Goal: Task Accomplishment & Management: Manage account settings

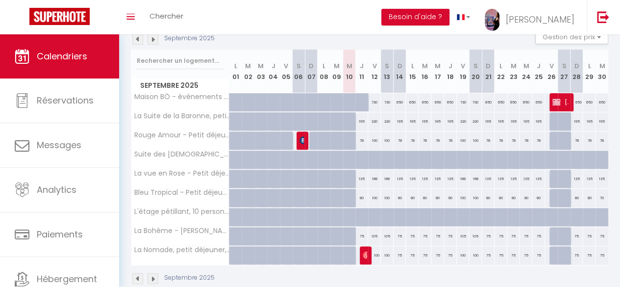
scroll to position [112, 0]
click at [370, 253] on div "100" at bounding box center [374, 254] width 13 height 18
type input "100"
type input "Ven 12 Septembre 2025"
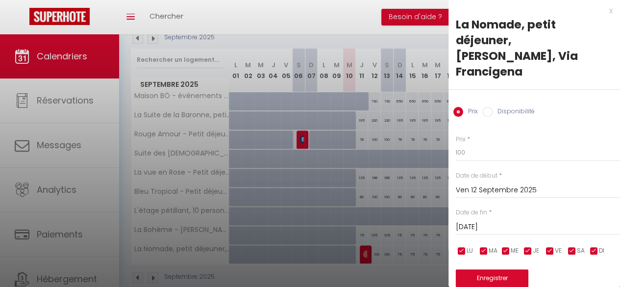
scroll to position [22, 0]
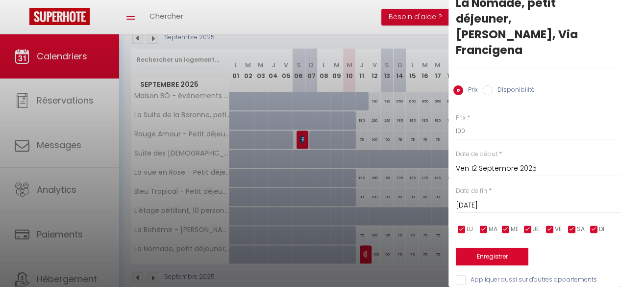
click at [539, 199] on input "Sam 13 Septembre 2025" at bounding box center [538, 205] width 164 height 13
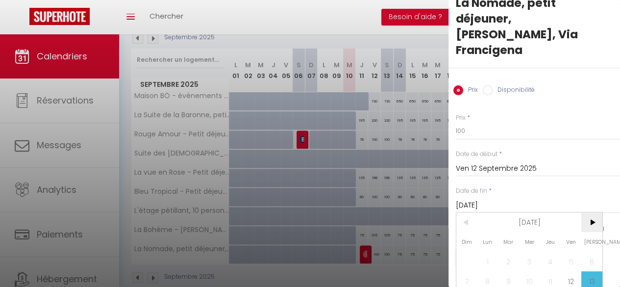
click at [594, 212] on span ">" at bounding box center [591, 222] width 21 height 20
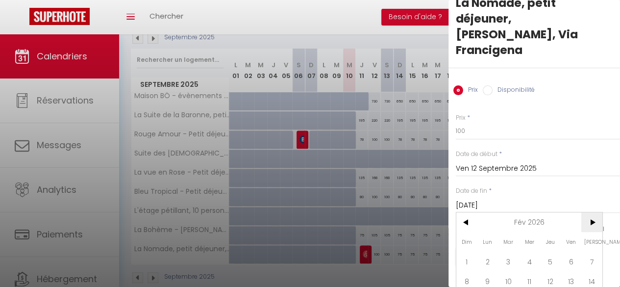
click at [594, 212] on span ">" at bounding box center [591, 222] width 21 height 20
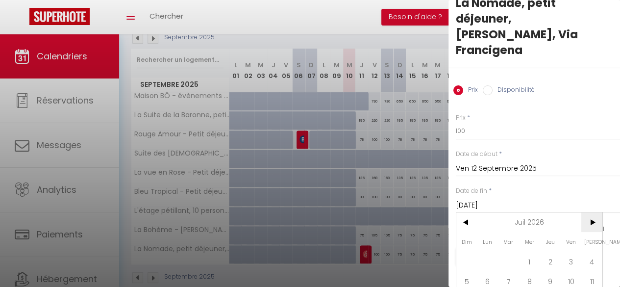
click at [594, 212] on span ">" at bounding box center [591, 222] width 21 height 20
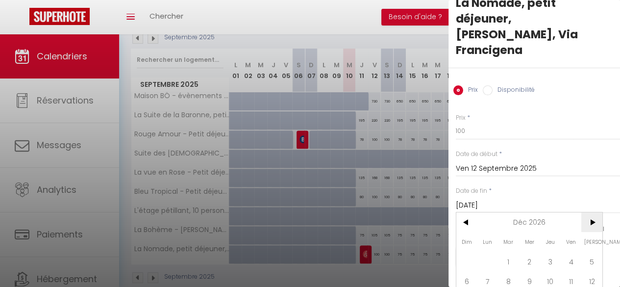
click at [594, 212] on span ">" at bounding box center [591, 222] width 21 height 20
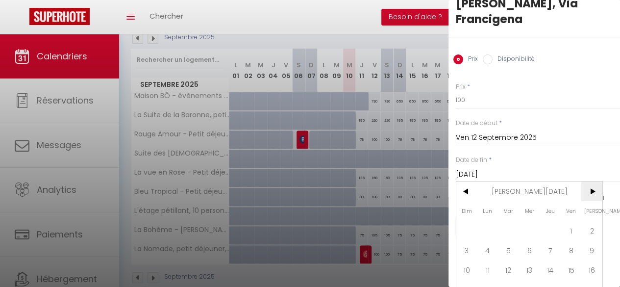
scroll to position [67, 0]
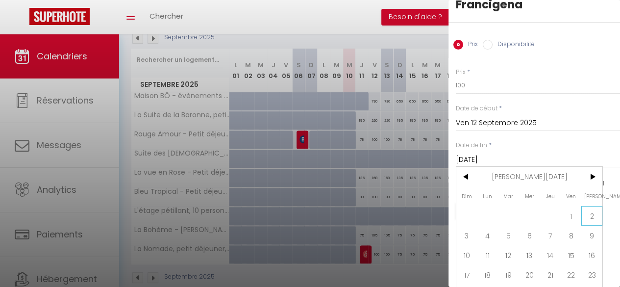
click at [587, 206] on span "2" at bounding box center [591, 216] width 21 height 20
type input "Sam 02 Janvier 2027"
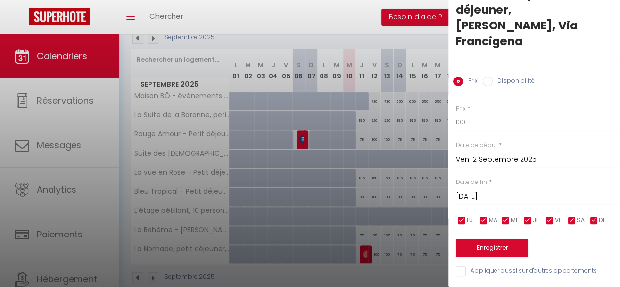
scroll to position [22, 0]
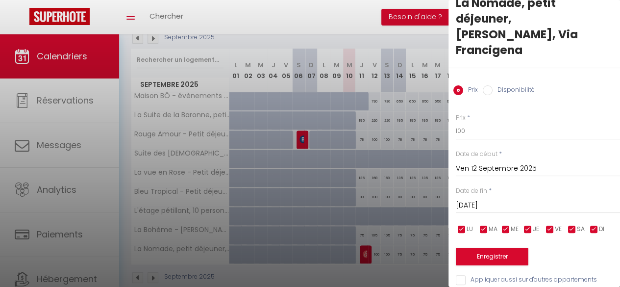
click at [489, 85] on input "Disponibilité" at bounding box center [488, 90] width 10 height 10
radio input "true"
radio input "false"
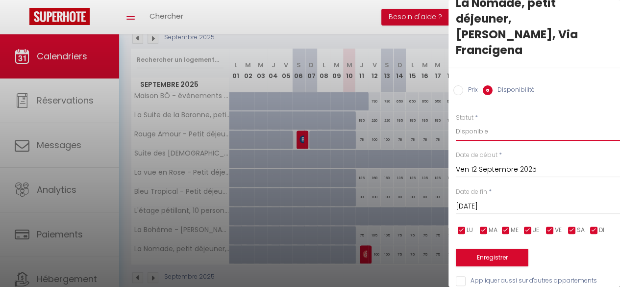
click at [492, 122] on select "Disponible Indisponible" at bounding box center [538, 131] width 164 height 19
select select "0"
click at [456, 122] on select "Disponible Indisponible" at bounding box center [538, 131] width 164 height 19
click at [500, 248] on button "Enregistrer" at bounding box center [492, 257] width 73 height 18
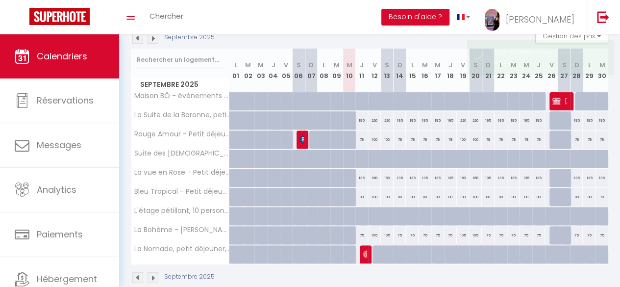
click at [374, 251] on div at bounding box center [378, 254] width 13 height 19
select select "1"
type input "Ven 12 Septembre 2025"
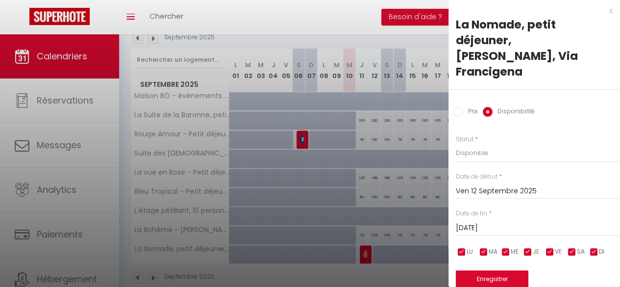
click at [520, 221] on input "Sam 13 Septembre 2025" at bounding box center [538, 227] width 164 height 13
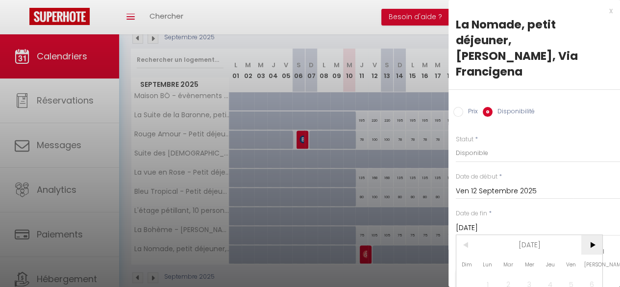
click at [591, 235] on span ">" at bounding box center [591, 245] width 21 height 20
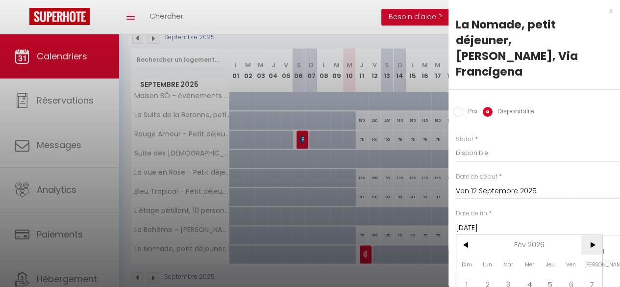
click at [591, 235] on span ">" at bounding box center [591, 245] width 21 height 20
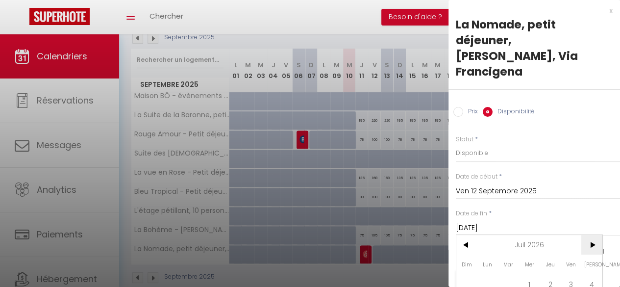
click at [591, 235] on span ">" at bounding box center [591, 245] width 21 height 20
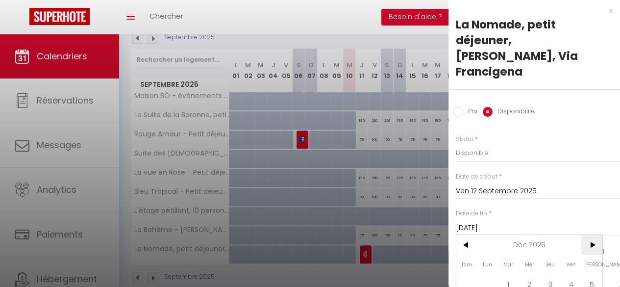
click at [591, 235] on span ">" at bounding box center [591, 245] width 21 height 20
click at [465, 235] on span "<" at bounding box center [466, 245] width 21 height 20
click at [589, 274] on span "2" at bounding box center [591, 284] width 21 height 20
type input "Sam 02 Janvier 2027"
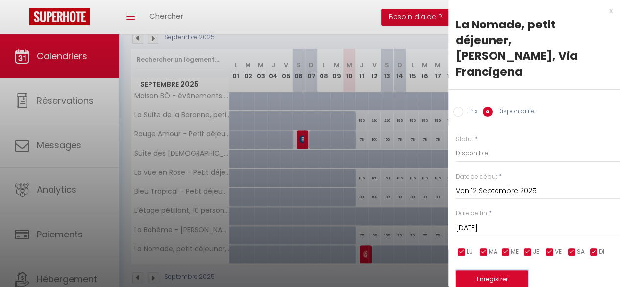
click at [501, 270] on button "Enregistrer" at bounding box center [492, 279] width 73 height 18
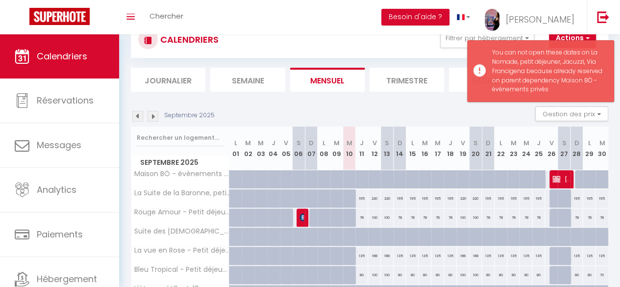
scroll to position [112, 0]
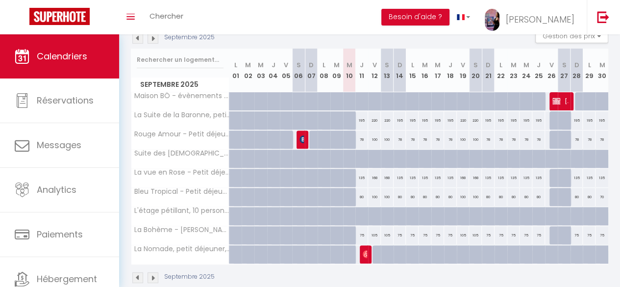
click at [373, 248] on div at bounding box center [378, 254] width 13 height 19
type input "Sam 13 Septembre 2025"
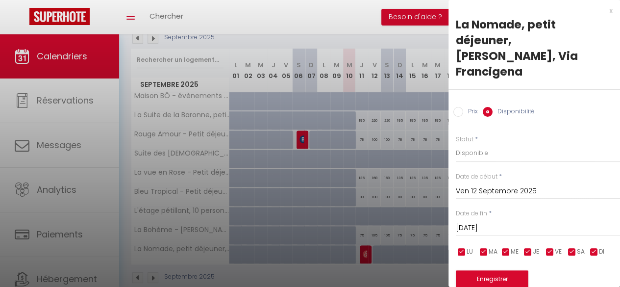
click at [509, 221] on input "Sam 13 Septembre 2025" at bounding box center [538, 227] width 164 height 13
click at [402, 39] on div at bounding box center [310, 143] width 620 height 287
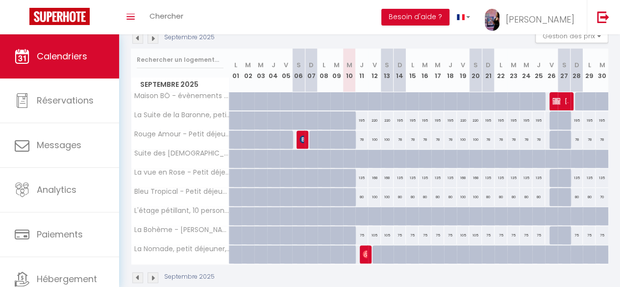
scroll to position [135, 0]
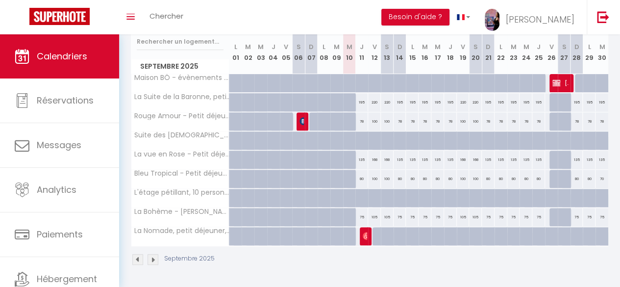
click at [534, 227] on div at bounding box center [538, 236] width 13 height 19
select select "1"
type input "Jeu 25 Septembre 2025"
type input "Ven 26 Septembre 2025"
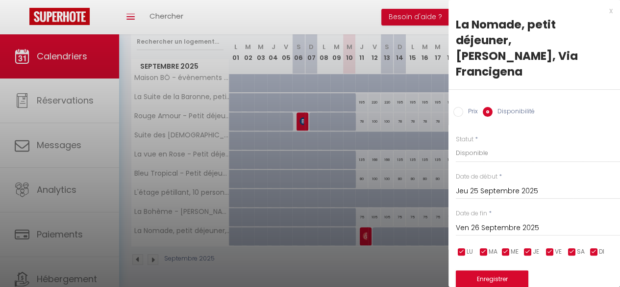
click at [511, 185] on input "Jeu 25 Septembre 2025" at bounding box center [538, 191] width 164 height 13
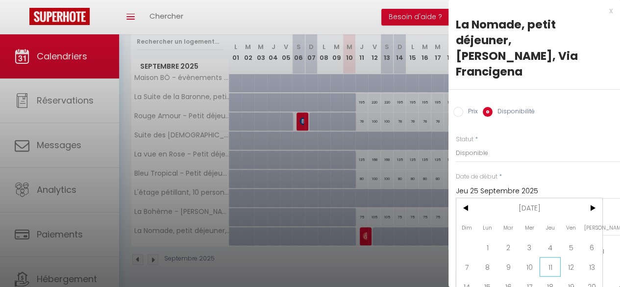
click at [550, 257] on span "11" at bounding box center [549, 267] width 21 height 20
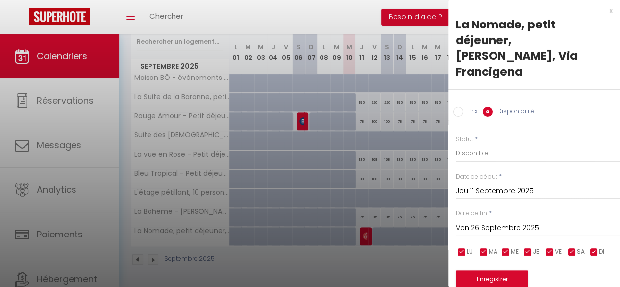
click at [525, 185] on input "Jeu 11 Septembre 2025" at bounding box center [538, 191] width 164 height 13
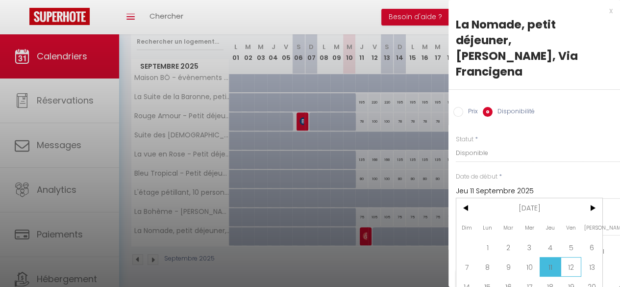
click at [575, 257] on span "12" at bounding box center [570, 267] width 21 height 20
type input "Ven 12 Septembre 2025"
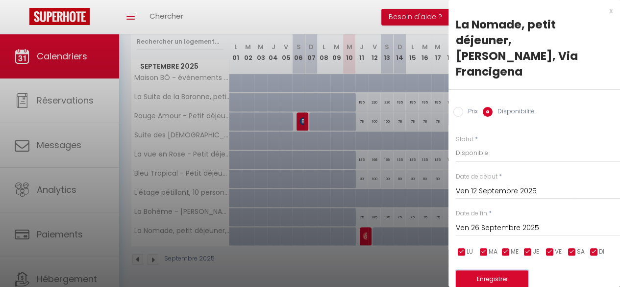
click at [496, 270] on button "Enregistrer" at bounding box center [492, 279] width 73 height 18
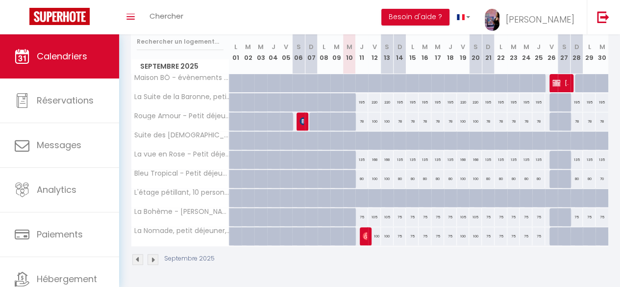
click at [570, 227] on div at bounding box center [576, 236] width 13 height 19
select select "1"
type input "Dim 28 Septembre 2025"
type input "Lun 29 Septembre 2025"
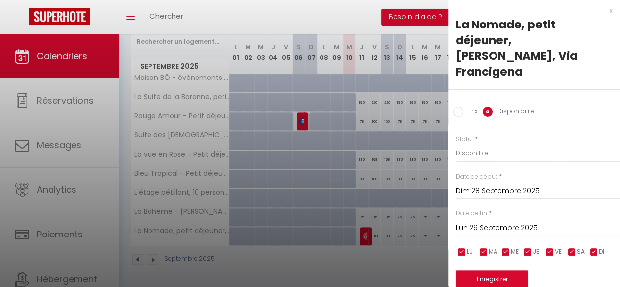
click at [411, 258] on div at bounding box center [310, 143] width 620 height 287
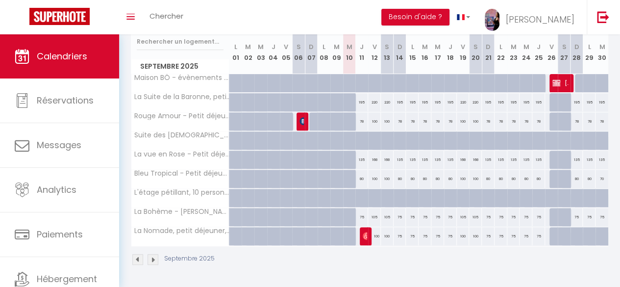
click at [575, 232] on div at bounding box center [581, 241] width 13 height 19
select select "1"
type input "Dim 28 Septembre 2025"
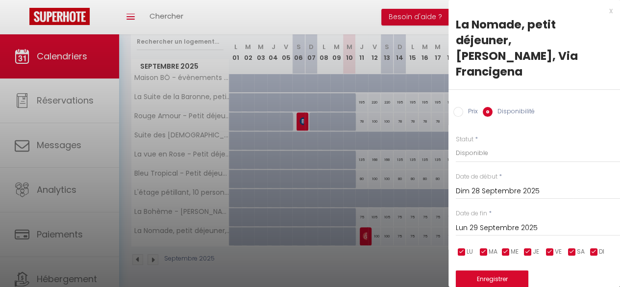
click at [537, 221] on input "Lun 29 Septembre 2025" at bounding box center [538, 227] width 164 height 13
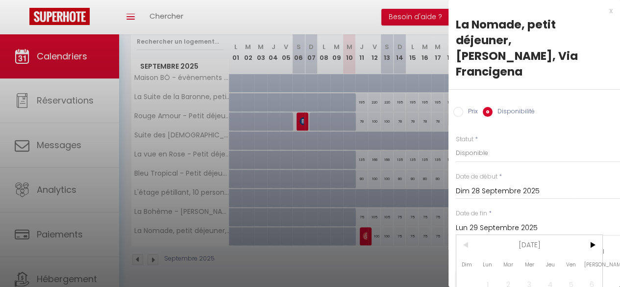
scroll to position [76, 0]
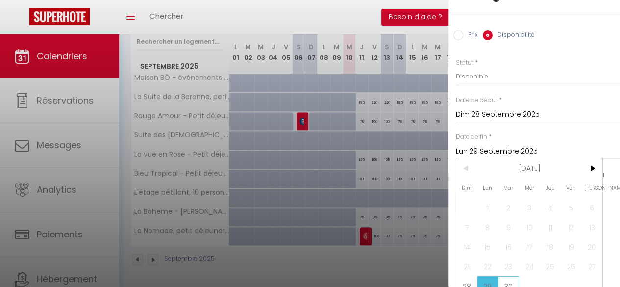
click at [513, 276] on span "30" at bounding box center [508, 286] width 21 height 20
type input "[DATE]"
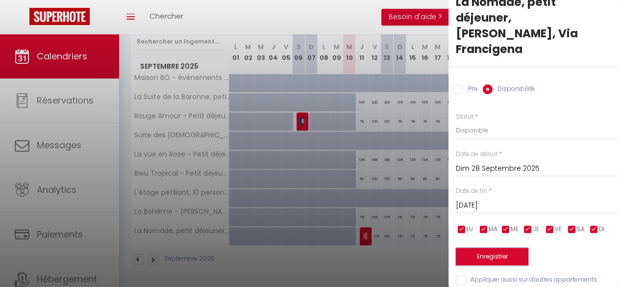
scroll to position [0, 0]
click at [509, 247] on button "Enregistrer" at bounding box center [492, 256] width 73 height 18
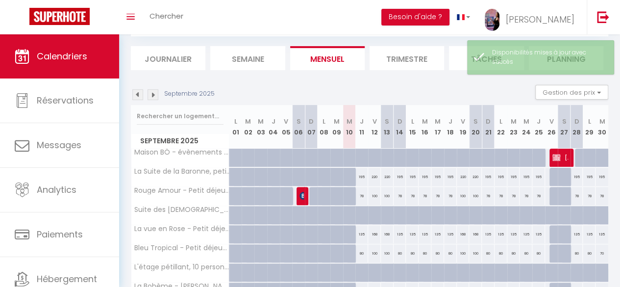
scroll to position [47, 0]
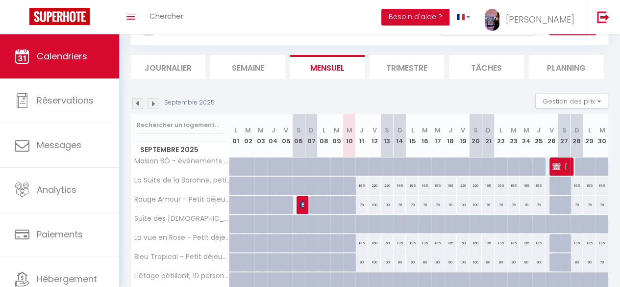
click at [152, 100] on img at bounding box center [152, 103] width 11 height 11
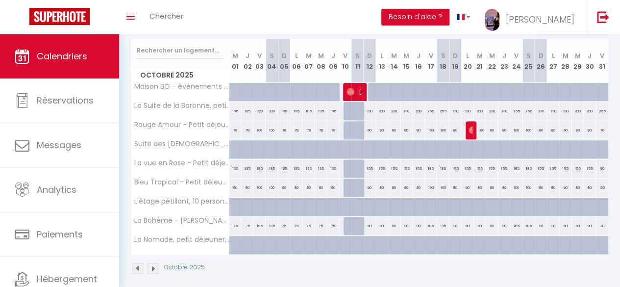
scroll to position [135, 0]
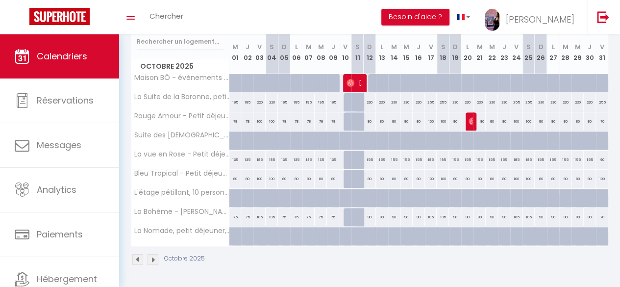
click at [234, 232] on div at bounding box center [239, 241] width 12 height 19
select select "1"
type input "Mer 01 Octobre 2025"
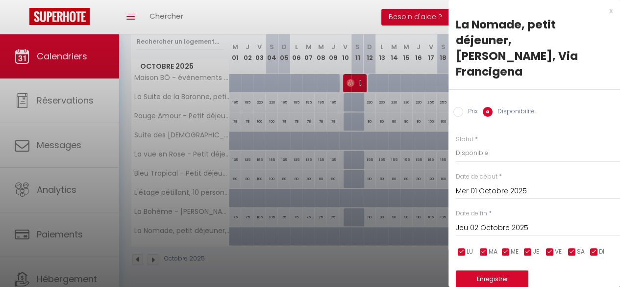
click at [521, 221] on input "Jeu 02 Octobre 2025" at bounding box center [538, 227] width 164 height 13
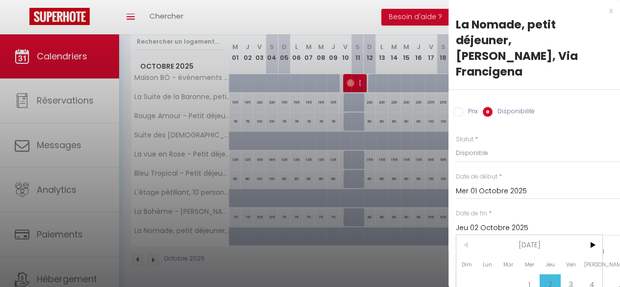
scroll to position [76, 0]
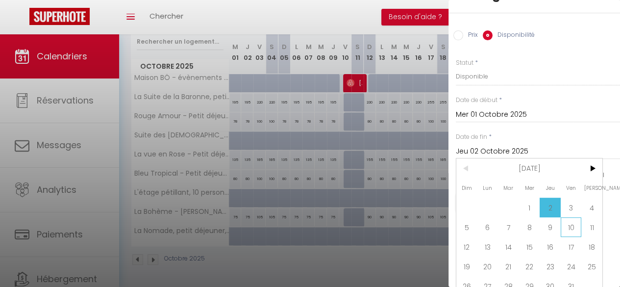
click at [569, 217] on span "10" at bounding box center [570, 227] width 21 height 20
type input "Ven 10 Octobre 2025"
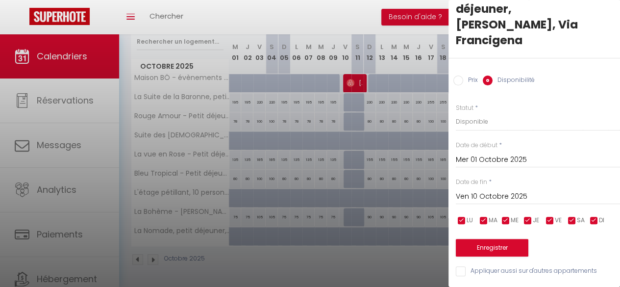
scroll to position [23, 0]
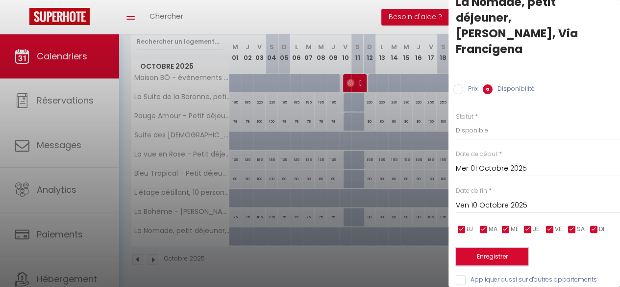
click at [498, 247] on button "Enregistrer" at bounding box center [492, 256] width 73 height 18
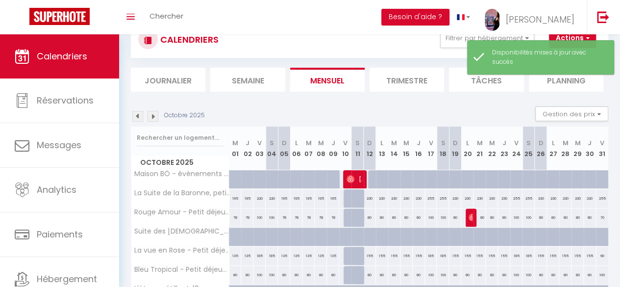
scroll to position [135, 0]
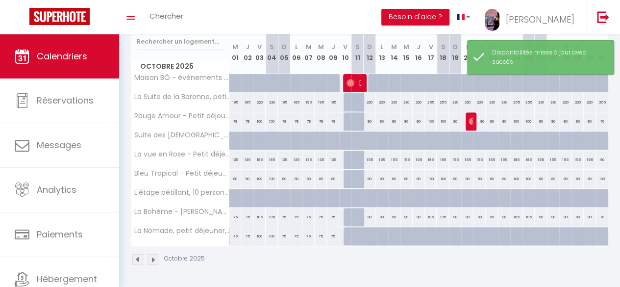
click at [368, 232] on div at bounding box center [374, 241] width 12 height 19
select select "1"
type input "Dim 12 Octobre 2025"
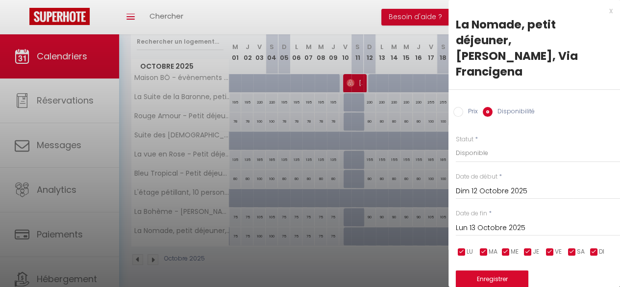
click at [514, 221] on input "Lun 13 Octobre 2025" at bounding box center [538, 227] width 164 height 13
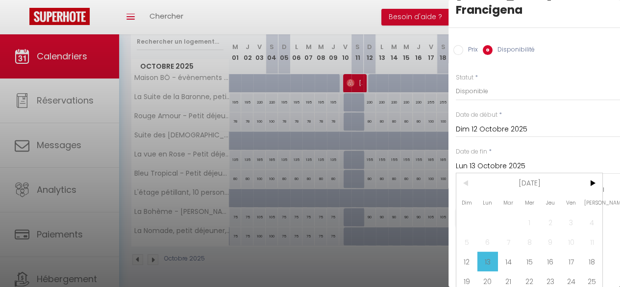
scroll to position [76, 0]
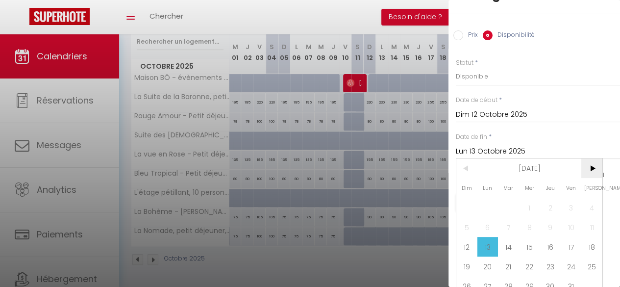
click at [594, 158] on span ">" at bounding box center [591, 168] width 21 height 20
click at [594, 197] on span "1" at bounding box center [591, 207] width 21 height 20
type input "Sam 01 Novembre 2025"
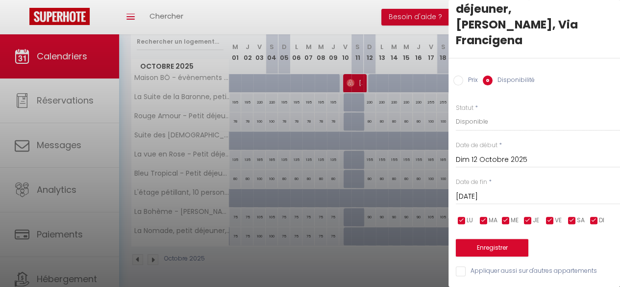
scroll to position [23, 0]
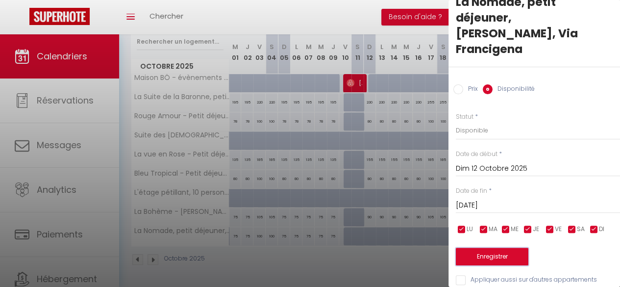
click at [504, 247] on button "Enregistrer" at bounding box center [492, 256] width 73 height 18
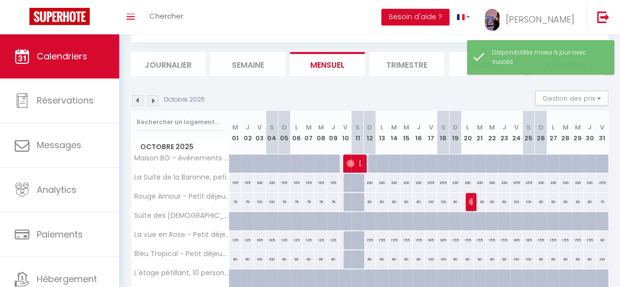
scroll to position [50, 0]
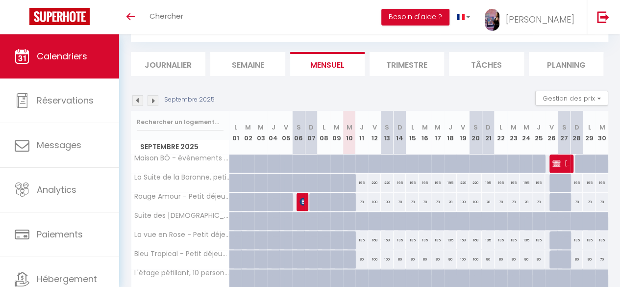
scroll to position [135, 0]
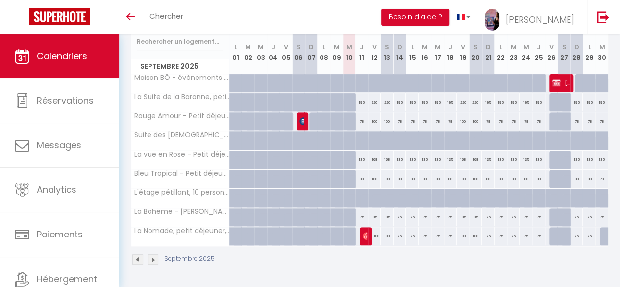
click at [575, 74] on div at bounding box center [581, 83] width 13 height 19
type input "650"
type input "Dim 28 Septembre 2025"
type input "Lun 29 Septembre 2025"
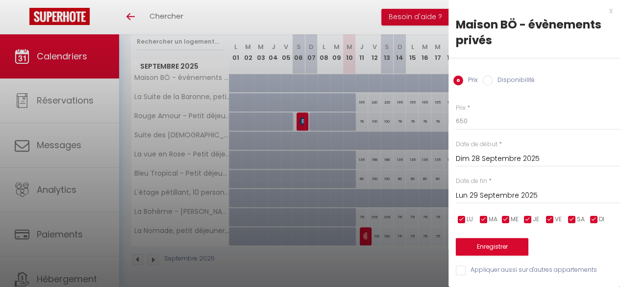
click at [488, 79] on input "Disponibilité" at bounding box center [488, 80] width 10 height 10
radio input "true"
radio input "false"
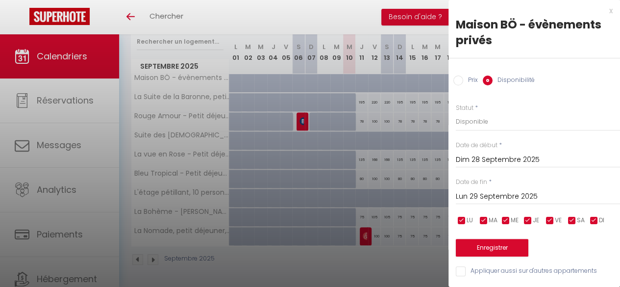
click at [535, 192] on input "Lun 29 Septembre 2025" at bounding box center [538, 196] width 164 height 13
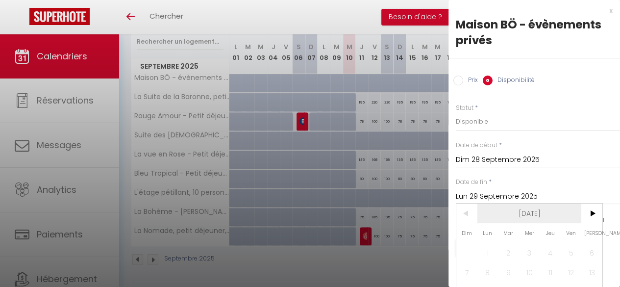
scroll to position [61, 0]
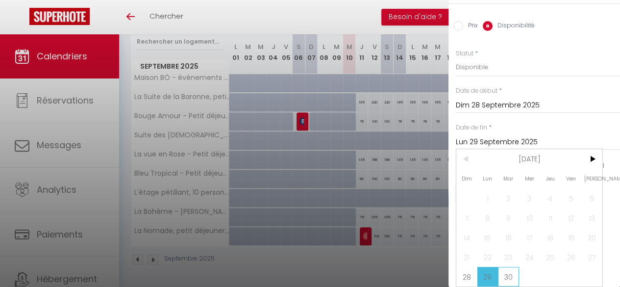
click at [512, 270] on span "30" at bounding box center [508, 277] width 21 height 20
type input "[DATE]"
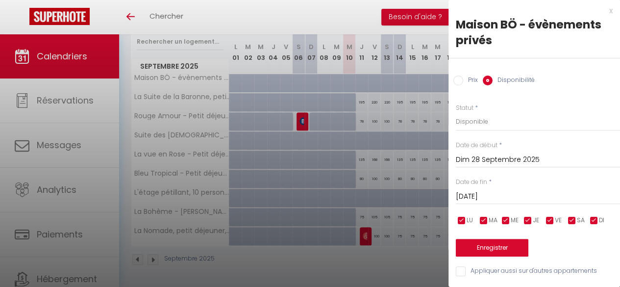
scroll to position [7, 0]
click at [501, 239] on button "Enregistrer" at bounding box center [492, 248] width 73 height 18
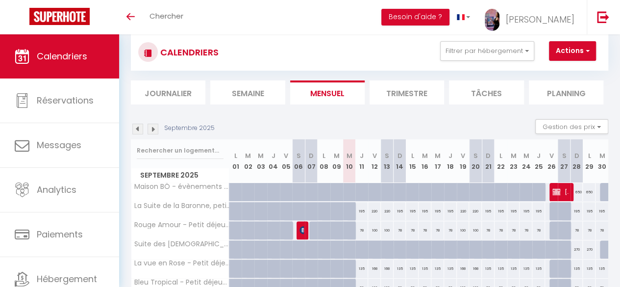
scroll to position [0, 0]
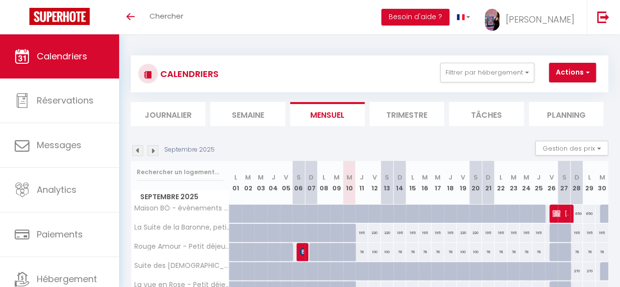
click at [154, 151] on img at bounding box center [152, 150] width 11 height 11
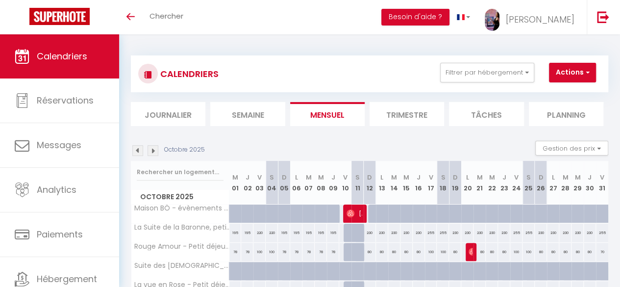
scroll to position [135, 0]
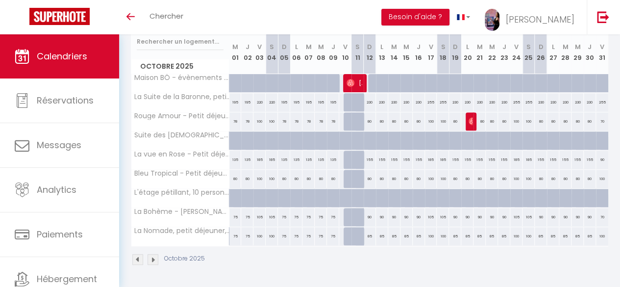
click at [231, 74] on div at bounding box center [235, 83] width 12 height 19
select select "1"
type input "Mer 01 Octobre 2025"
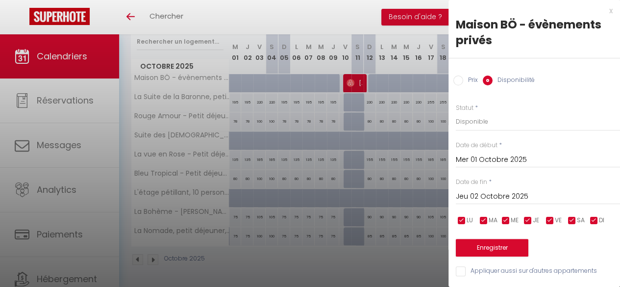
click at [485, 192] on input "Jeu 02 Octobre 2025" at bounding box center [538, 196] width 164 height 13
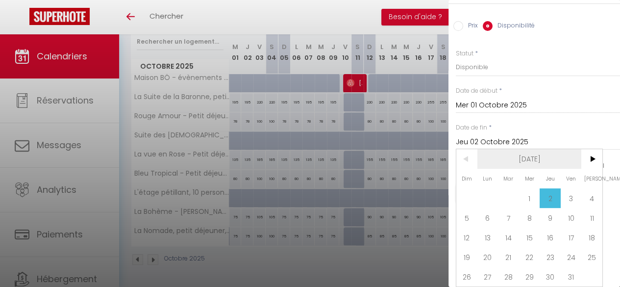
scroll to position [59, 0]
click at [569, 210] on span "10" at bounding box center [570, 218] width 21 height 20
type input "Ven 10 Octobre 2025"
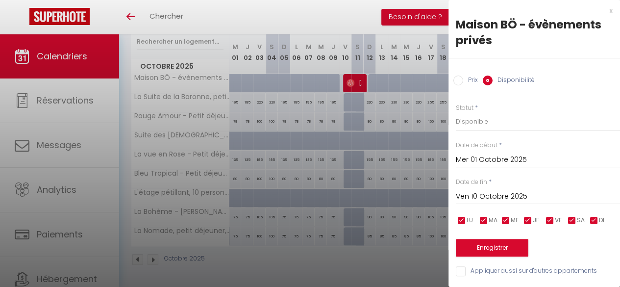
scroll to position [7, 0]
click at [505, 239] on button "Enregistrer" at bounding box center [492, 248] width 73 height 18
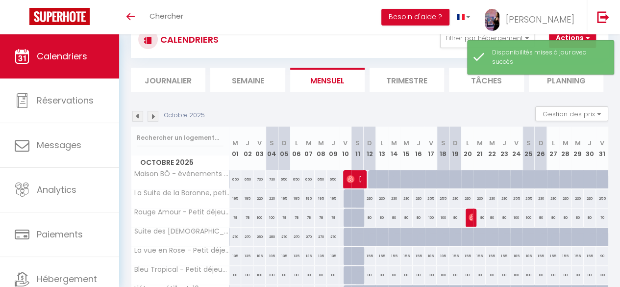
scroll to position [135, 0]
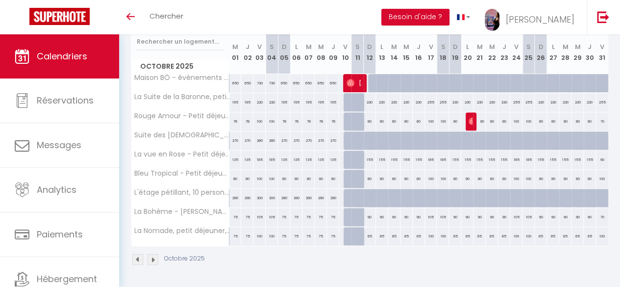
click at [237, 192] on div "290" at bounding box center [235, 198] width 12 height 18
select select "1"
type input "Mer 01 Octobre 2025"
type input "Jeu 02 Octobre 2025"
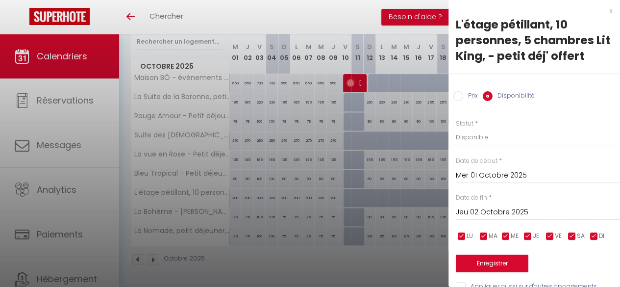
click at [354, 263] on div at bounding box center [310, 143] width 620 height 287
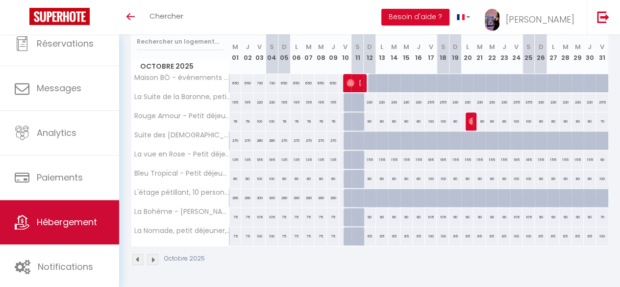
click at [71, 224] on span "Hébergement" at bounding box center [67, 222] width 60 height 12
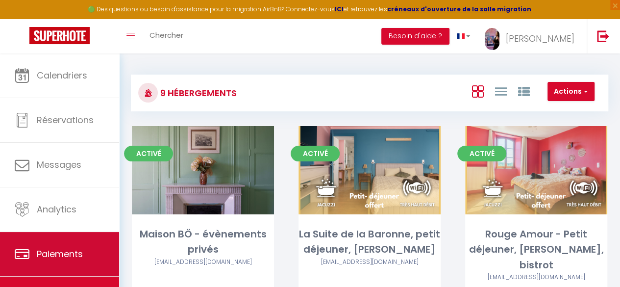
scroll to position [56, 0]
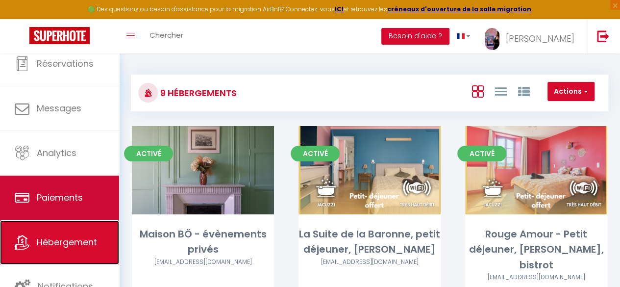
click at [69, 244] on span "Hébergement" at bounding box center [67, 242] width 60 height 12
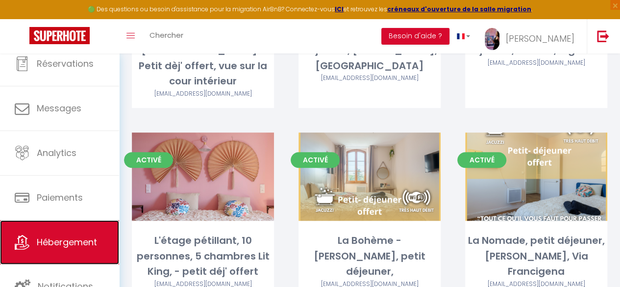
scroll to position [406, 0]
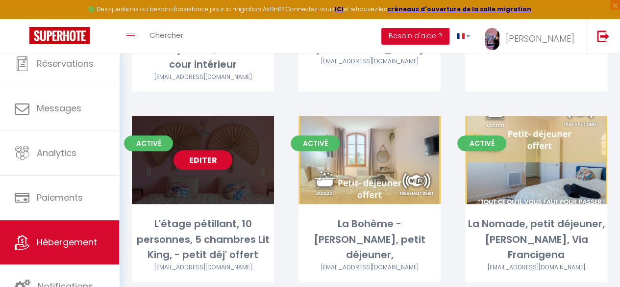
click at [210, 150] on link "Editer" at bounding box center [202, 160] width 59 height 20
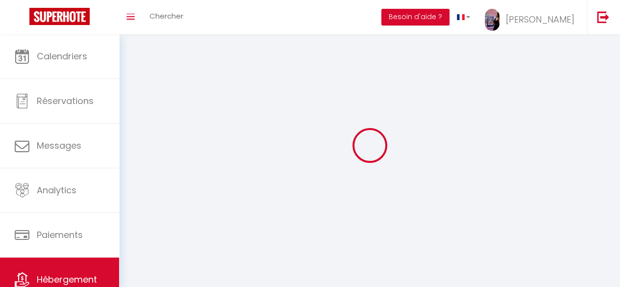
select select "1"
select select
select select "28"
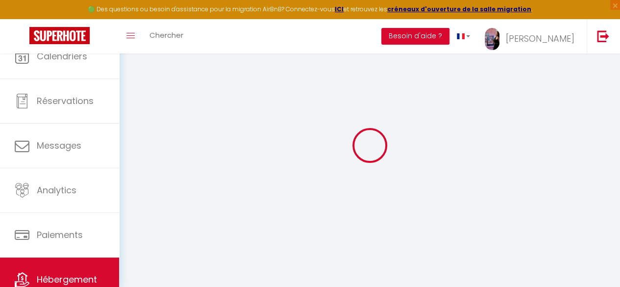
select select
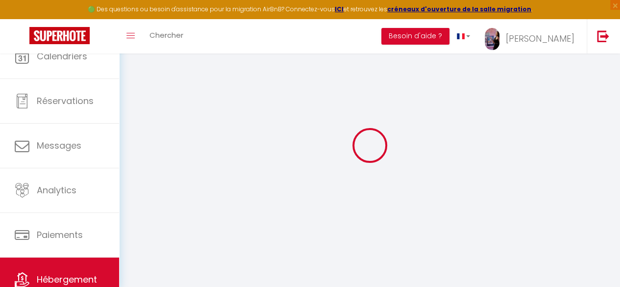
select select
checkbox input "false"
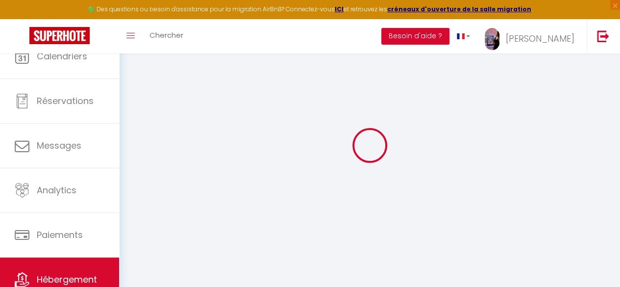
select select
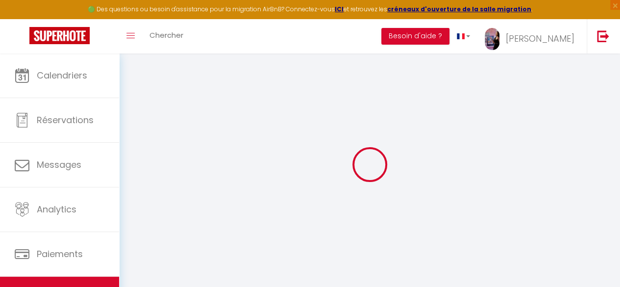
select select
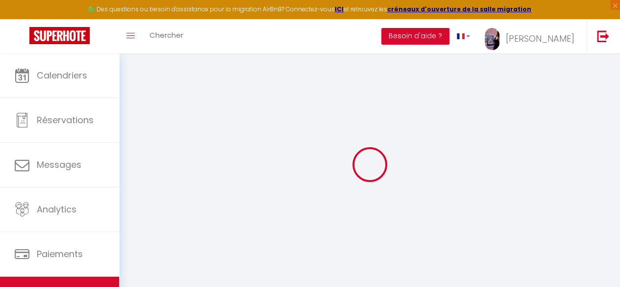
select select
checkbox input "false"
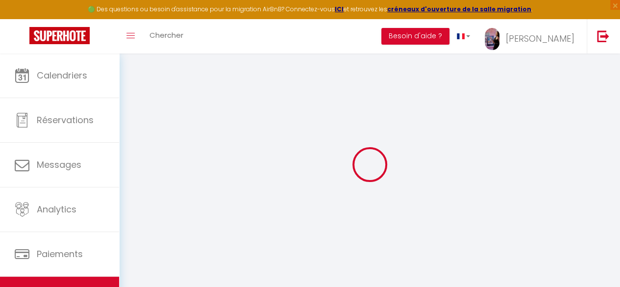
select select
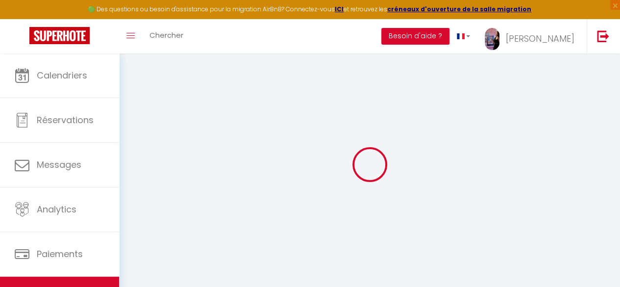
select select
checkbox input "false"
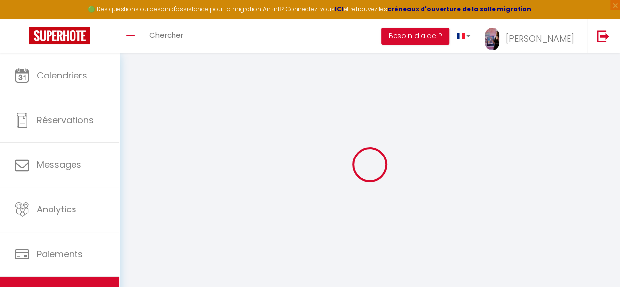
checkbox input "false"
select select
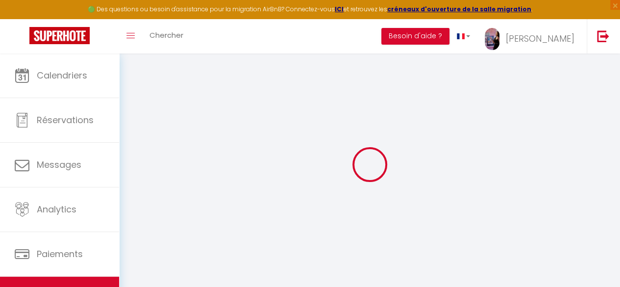
select select
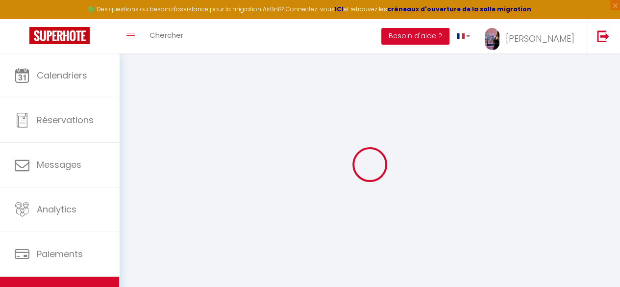
checkbox input "false"
select select
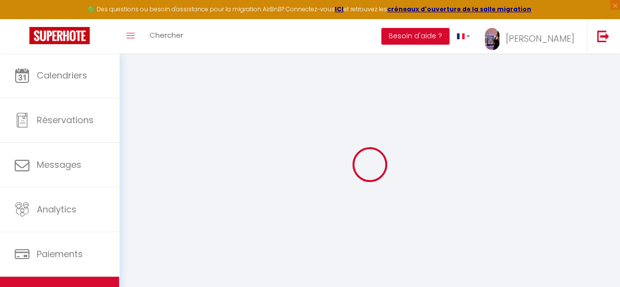
select select
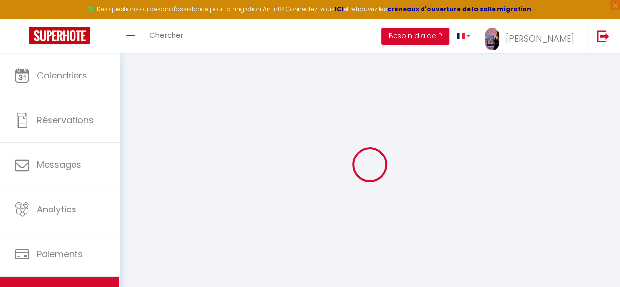
select select
checkbox input "false"
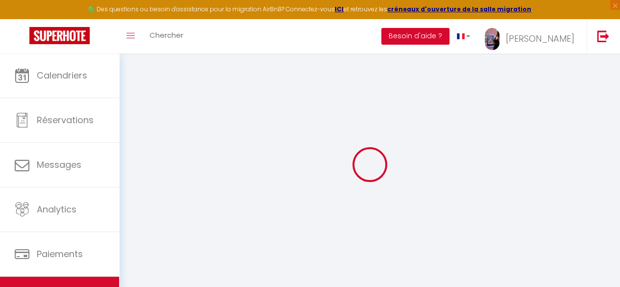
checkbox input "false"
select select
type input "L'étage pétillant, 10 personnes, 5 chambres Lit King, - petit déj' offert"
type input "[PERSON_NAME]"
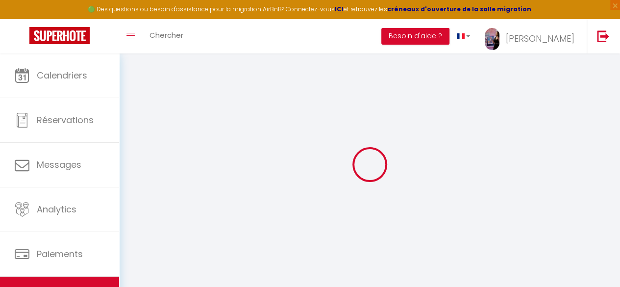
type input "KEOMANIVONG"
type input "[STREET_ADDRESS]"
type input "10140"
type input "BOSSANCOURT"
select select "bnb"
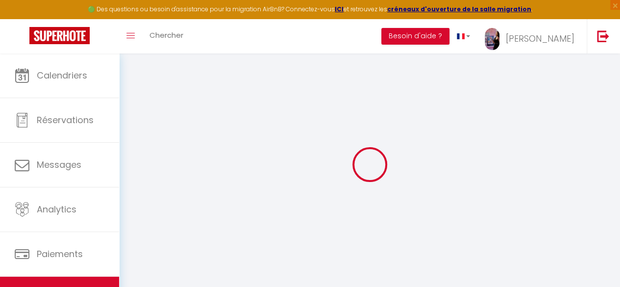
select select "7"
select select "6"
select select "3"
type input "268"
type input "65"
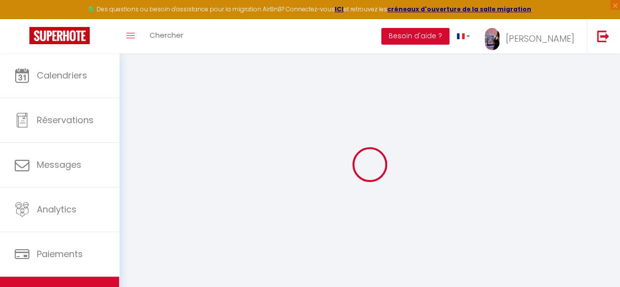
type input "280"
select select
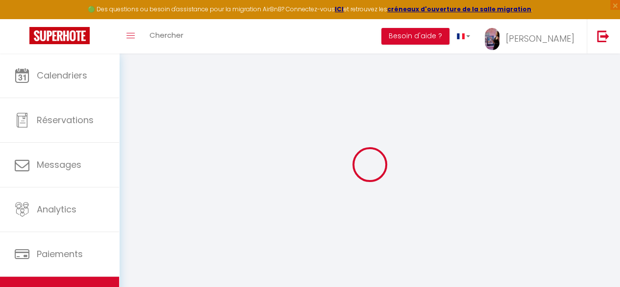
select select
type input "[STREET_ADDRESS]"
type input "10140"
type input "[GEOGRAPHIC_DATA]"
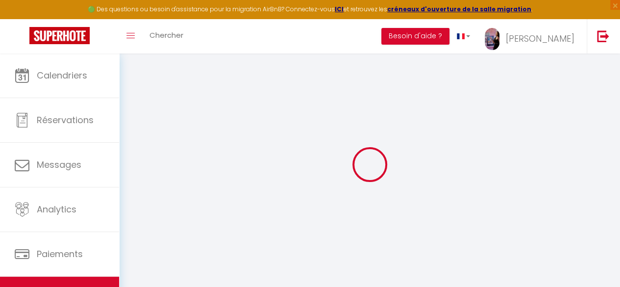
type input "[EMAIL_ADDRESS][DOMAIN_NAME]"
select select "14515"
checkbox input "false"
checkbox input "true"
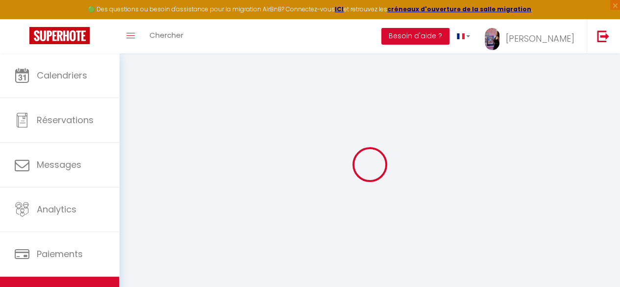
checkbox input "false"
type input "0"
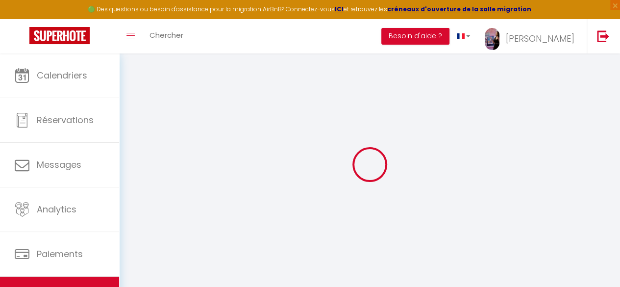
select select
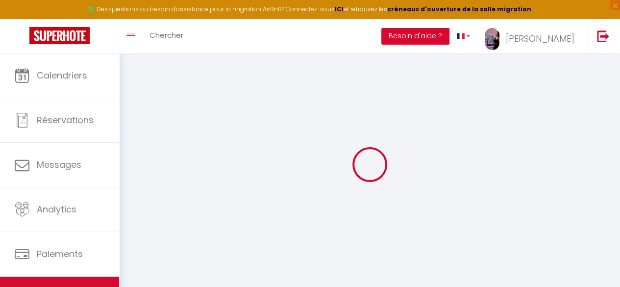
select select
checkbox input "false"
checkbox input "true"
checkbox input "false"
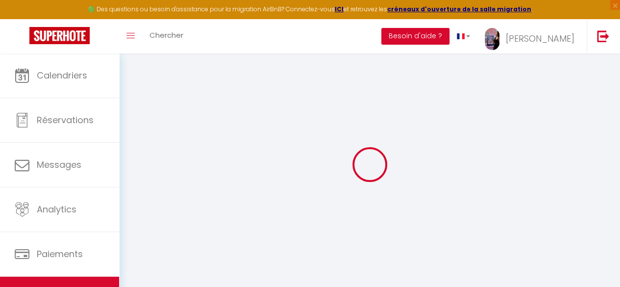
select select
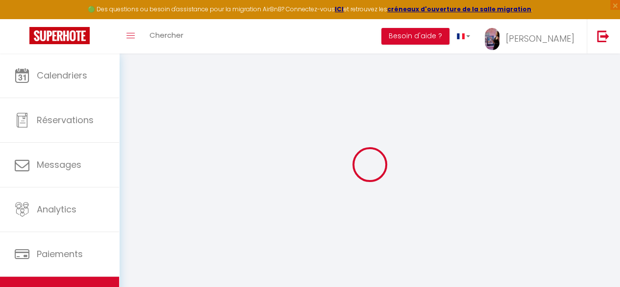
select select
checkbox input "false"
checkbox input "true"
checkbox input "false"
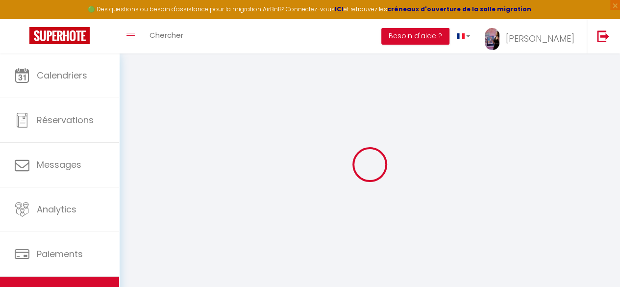
checkbox input "false"
checkbox input "true"
checkbox input "false"
select select "16:00"
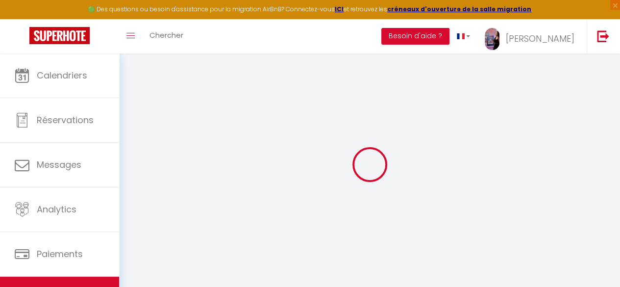
select select "23:45"
select select "10:00"
select select "30"
select select "120"
select select "10:00"
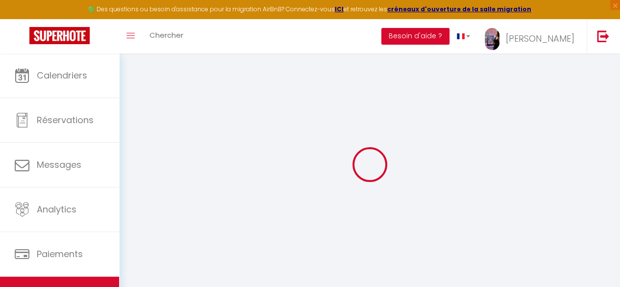
checkbox input "false"
checkbox input "true"
checkbox input "false"
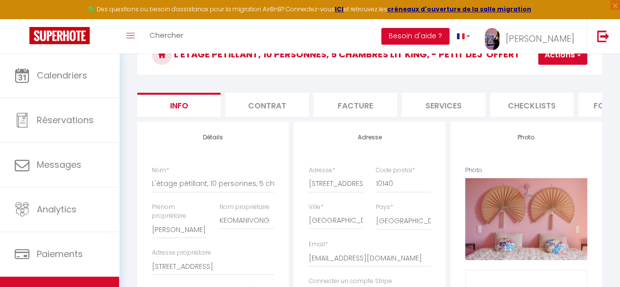
scroll to position [59, 0]
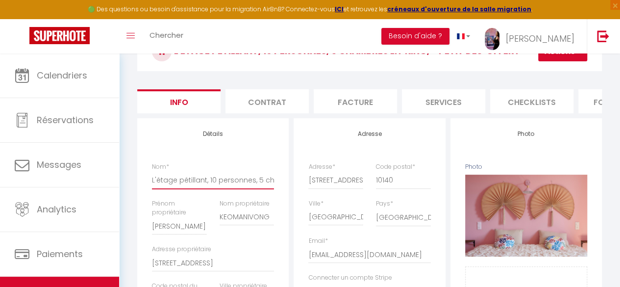
click at [253, 189] on input "L'étage pétillant, 10 personnes, 5 chambres Lit King, - petit déj' offert" at bounding box center [213, 180] width 122 height 18
drag, startPoint x: 261, startPoint y: 187, endPoint x: 207, endPoint y: 188, distance: 54.4
click at [207, 188] on input "L'étage pétillant, 10 personnes, 5 chambres Lit King, - petit déj' offert" at bounding box center [213, 180] width 122 height 18
type input "L'étage pétillant, chambres Lit King, - petit déj' offert"
checkbox input "false"
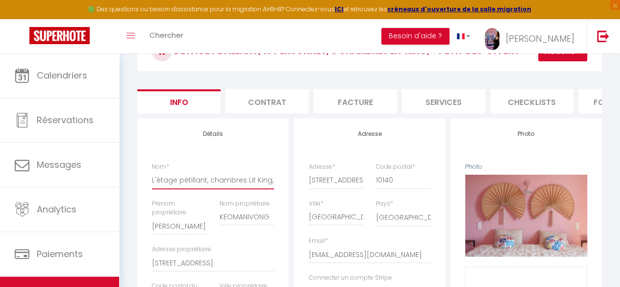
checkbox input "true"
checkbox input "false"
type input "L'étage pétillant, 2chambres Lit King, - petit déj' offert"
checkbox input "false"
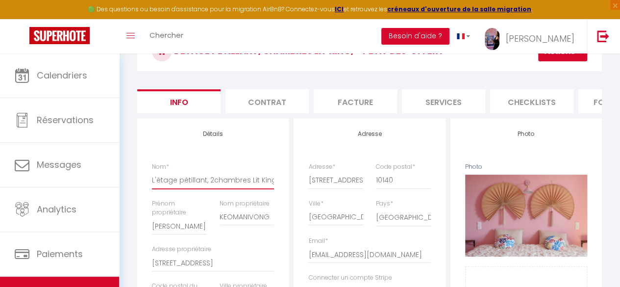
checkbox input "true"
checkbox input "false"
type input "L'étage pétillant, chambres Lit King, - petit déj' offert"
checkbox input "false"
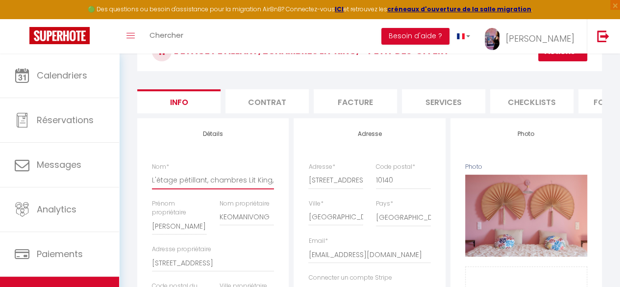
checkbox input "true"
checkbox input "false"
type input "L'étage pétillant, 3chambres Lit King, - petit déj' offert"
checkbox input "false"
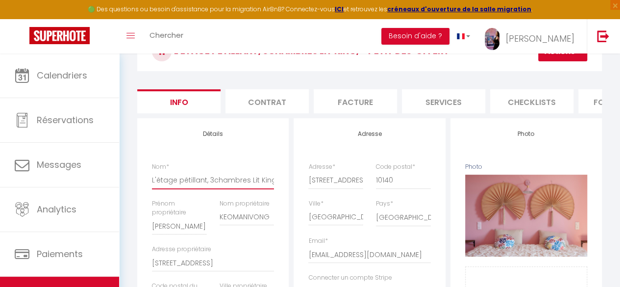
checkbox input "true"
checkbox input "false"
drag, startPoint x: 249, startPoint y: 187, endPoint x: 209, endPoint y: 190, distance: 40.8
click at [209, 189] on input "L'étage pétillant, 3chambres Lit King, - petit déj' offert" at bounding box center [213, 180] width 122 height 18
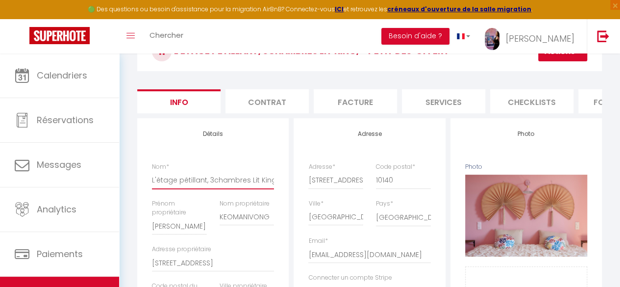
type input "L'étage pétillant, Lit King, - petit déj' offert"
checkbox input "false"
checkbox input "true"
checkbox input "false"
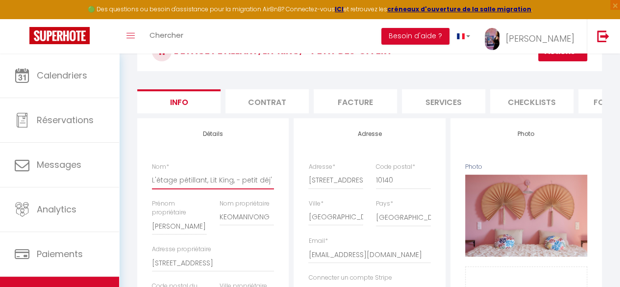
type input "L'étage pétillant, 7Lit King, - petit déj' offert"
checkbox input "false"
checkbox input "true"
checkbox input "false"
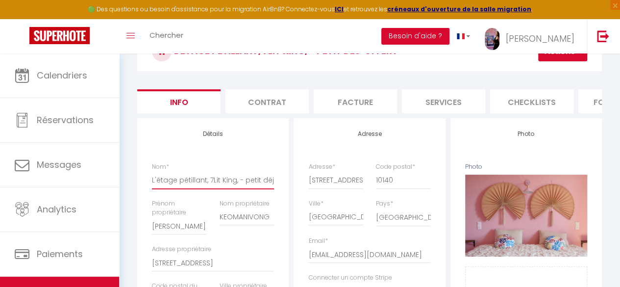
type input "L'étage pétillant, 7 Lit King, - petit déj' offert"
checkbox input "false"
checkbox input "true"
checkbox input "false"
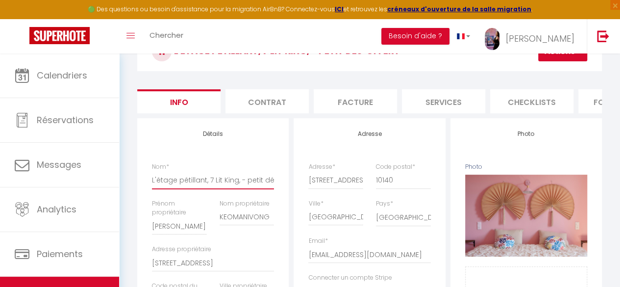
type input "L'étage pétillant, 7 pLit King, - petit déj' offert"
checkbox input "false"
checkbox input "true"
checkbox input "false"
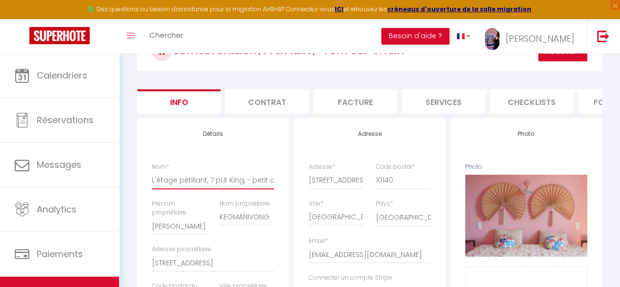
type input "L'étage pétillant, 7 peLit King, - petit déj' offert"
checkbox input "false"
checkbox input "true"
checkbox input "false"
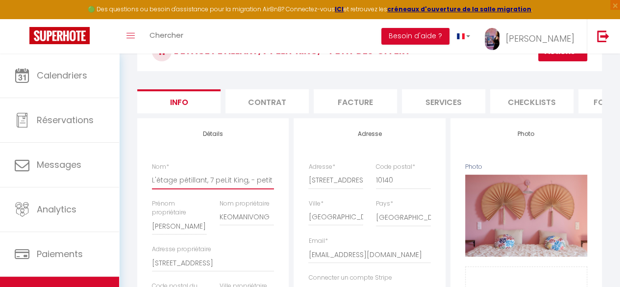
type input "L'étage pétillant, 7 [PERSON_NAME], - petit déj' offert"
checkbox input "false"
checkbox input "true"
checkbox input "false"
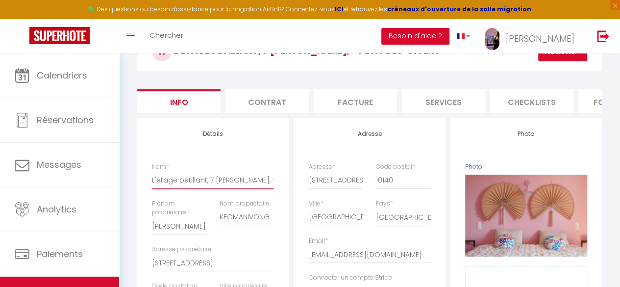
type input "L'étage pétillant, 7 persLit King, - petit déj' offert"
checkbox input "false"
checkbox input "true"
checkbox input "false"
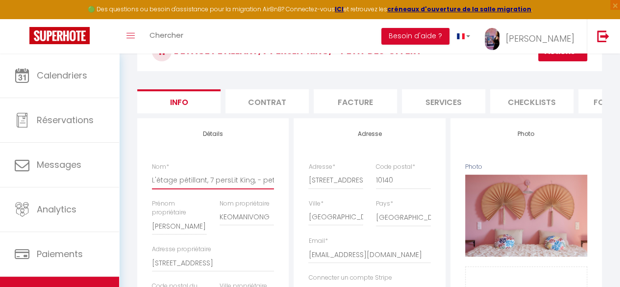
type input "L'étage pétillant, 7 persoLit King, - petit déj' offert"
checkbox input "false"
checkbox input "true"
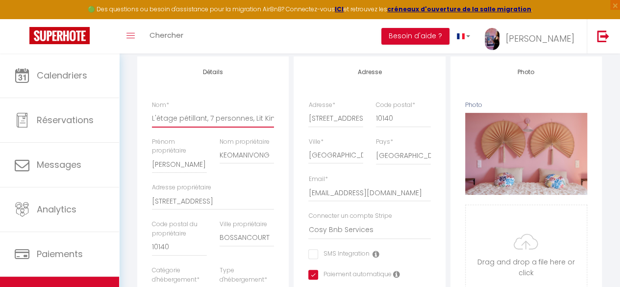
scroll to position [0, 0]
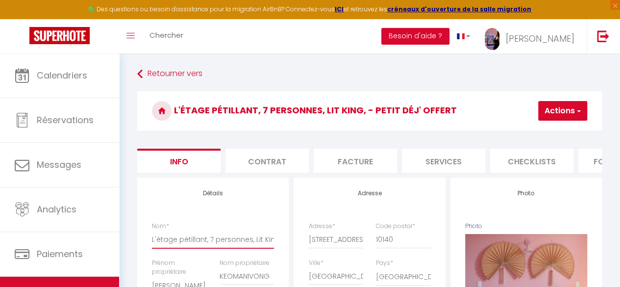
click at [269, 246] on input "L'étage pétillant, 7 personnes, Lit King, - petit déj' offert" at bounding box center [213, 239] width 122 height 18
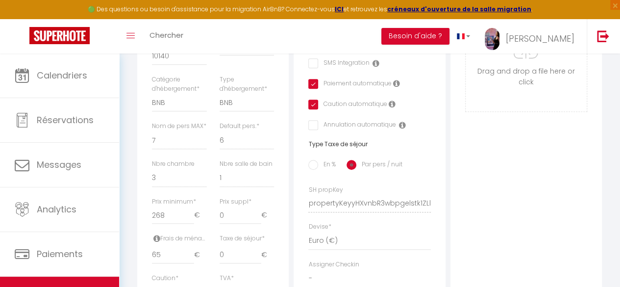
scroll to position [312, 0]
click at [236, 223] on input "0" at bounding box center [240, 215] width 42 height 18
click at [170, 263] on input "65" at bounding box center [173, 254] width 42 height 18
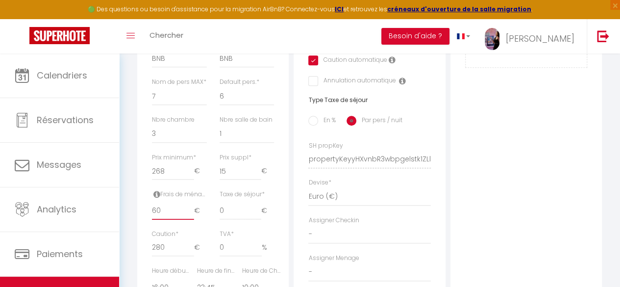
scroll to position [357, 0]
drag, startPoint x: 170, startPoint y: 188, endPoint x: 148, endPoint y: 186, distance: 22.1
click at [148, 186] on div "Prix minimum * 268 €" at bounding box center [180, 170] width 68 height 37
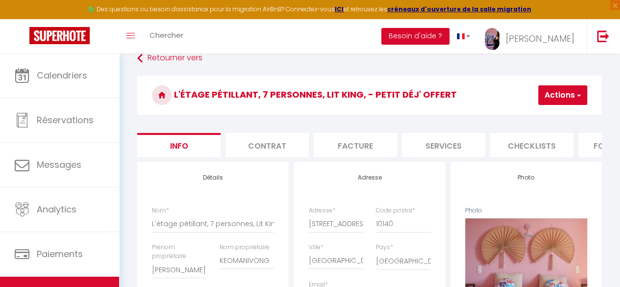
scroll to position [0, 0]
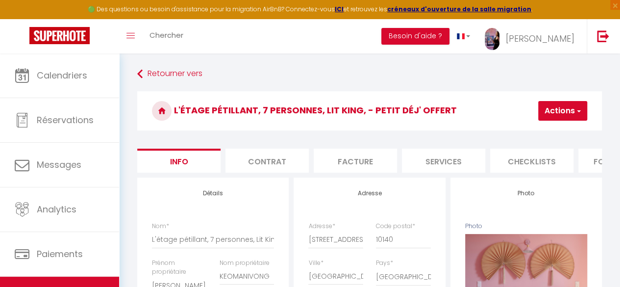
click at [551, 109] on button "Actions" at bounding box center [562, 111] width 49 height 20
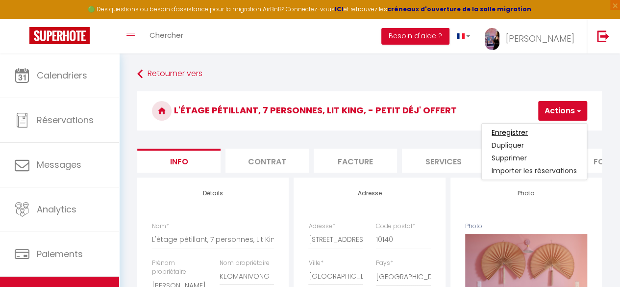
click at [515, 129] on input "Enregistrer" at bounding box center [509, 132] width 36 height 10
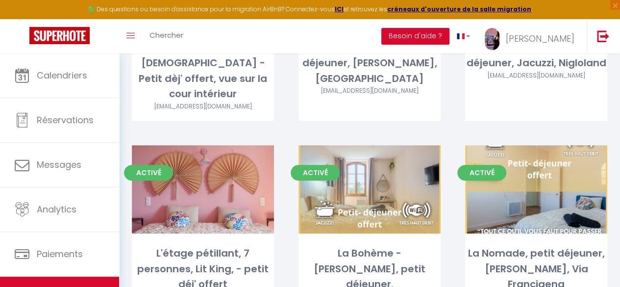
scroll to position [406, 0]
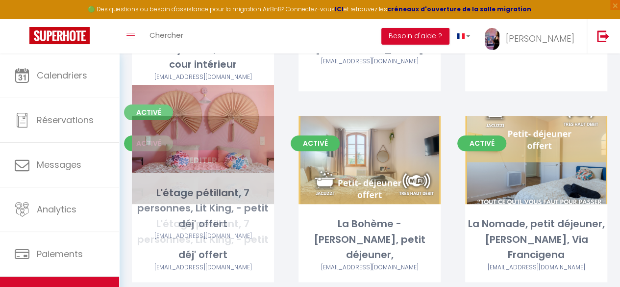
click at [215, 150] on link "Editer" at bounding box center [202, 160] width 59 height 20
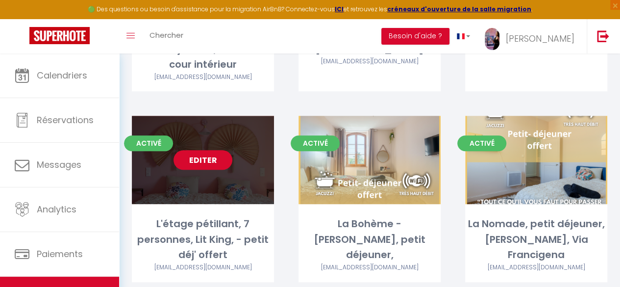
click at [196, 150] on link "Editer" at bounding box center [202, 160] width 59 height 20
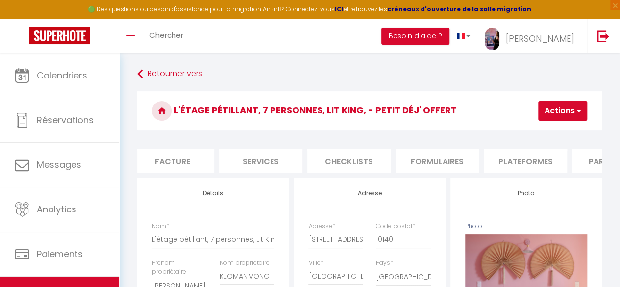
scroll to position [0, 185]
click at [555, 158] on li "Plateformes" at bounding box center [523, 160] width 83 height 24
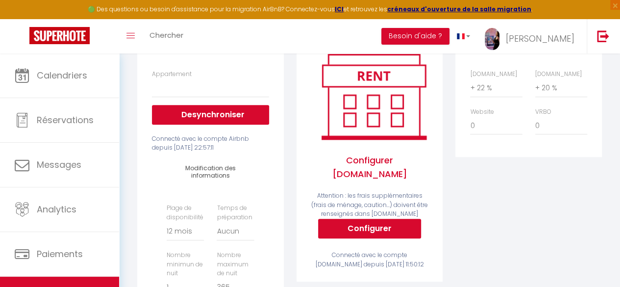
scroll to position [152, 0]
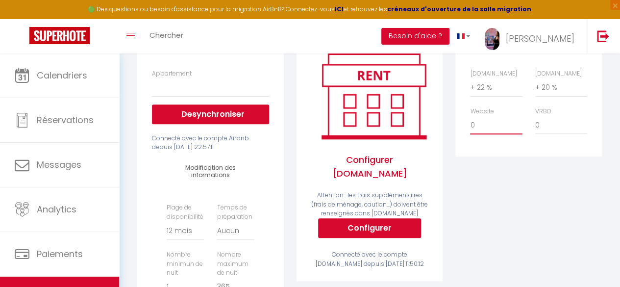
click at [475, 131] on select "0 + 1 % + 2 % + 3 % + 4 % + 5 % + 6 % + 7 % + 8 % + 9 %" at bounding box center [496, 125] width 52 height 19
click at [470, 123] on select "0 + 1 % + 2 % + 3 % + 4 % + 5 % + 6 % + 7 % + 8 % + 9 %" at bounding box center [496, 125] width 52 height 19
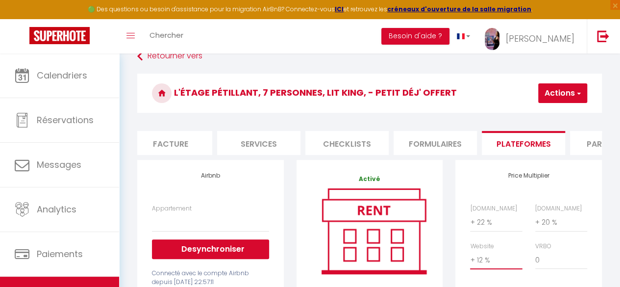
scroll to position [17, 0]
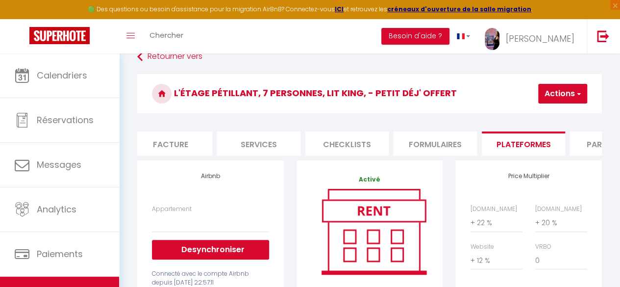
click at [548, 91] on button "Actions" at bounding box center [562, 94] width 49 height 20
click at [539, 115] on link "Enregistrer" at bounding box center [547, 115] width 77 height 13
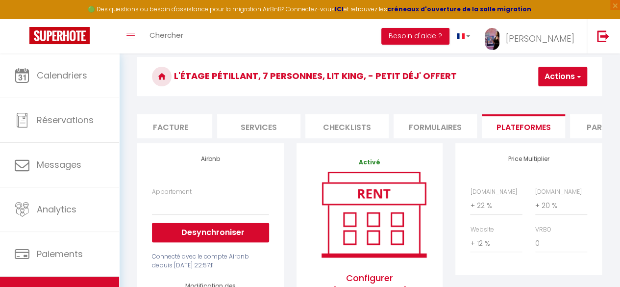
scroll to position [34, 0]
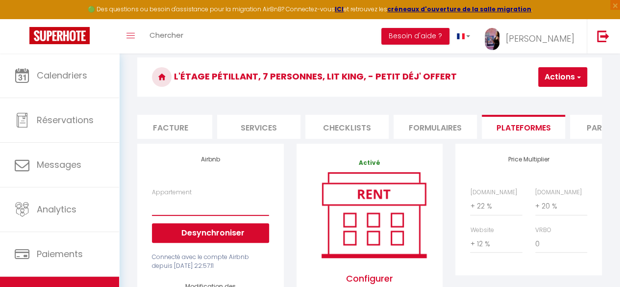
click at [207, 215] on select "Appartement" at bounding box center [210, 205] width 117 height 19
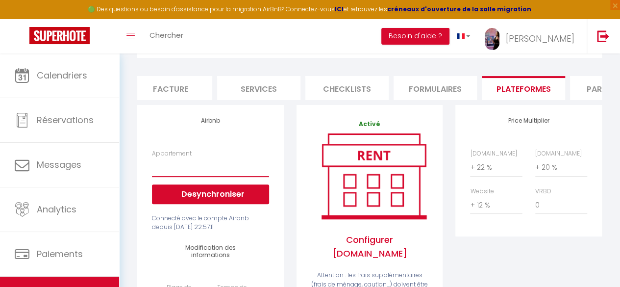
scroll to position [77, 0]
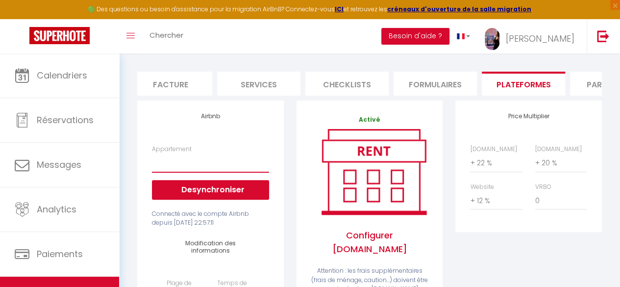
click at [166, 170] on select "Appartement" at bounding box center [210, 162] width 117 height 19
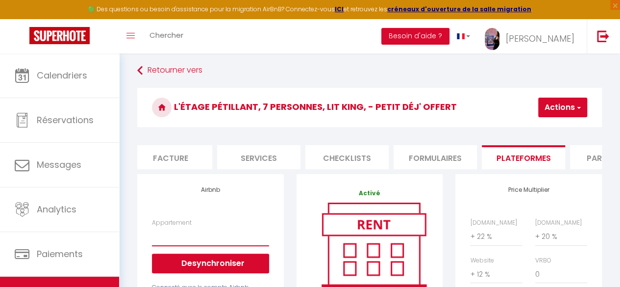
scroll to position [0, 0]
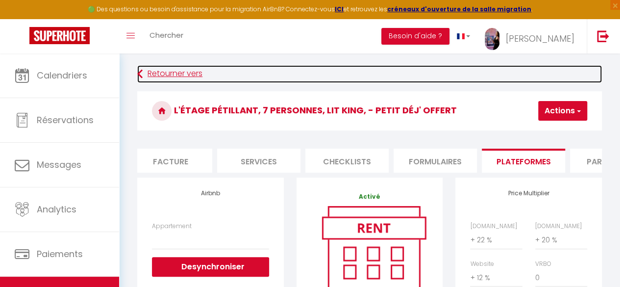
click at [197, 74] on link "Retourner vers" at bounding box center [369, 74] width 464 height 18
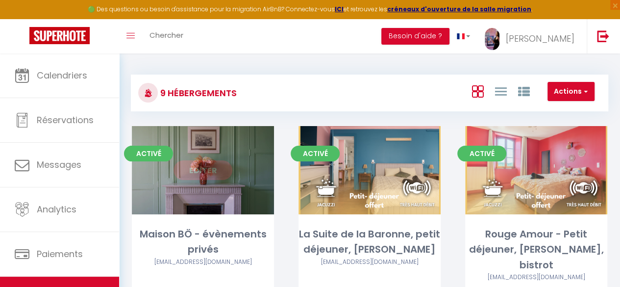
click at [204, 170] on link "Editer" at bounding box center [202, 170] width 59 height 20
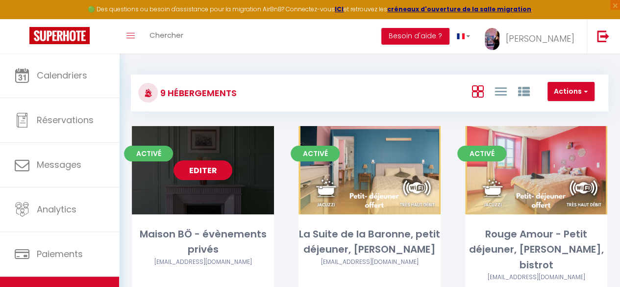
click at [204, 170] on link "Editer" at bounding box center [202, 170] width 59 height 20
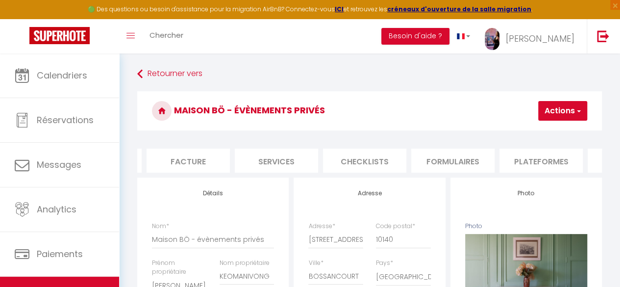
scroll to position [0, 168]
click at [538, 159] on li "Plateformes" at bounding box center [540, 160] width 83 height 24
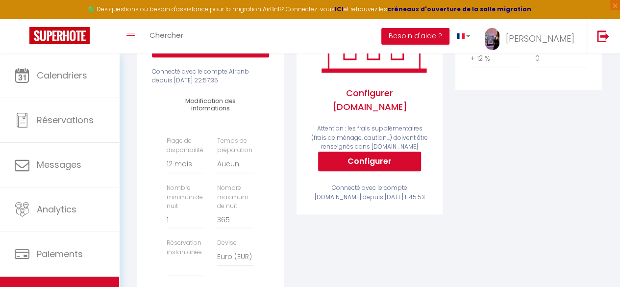
scroll to position [216, 0]
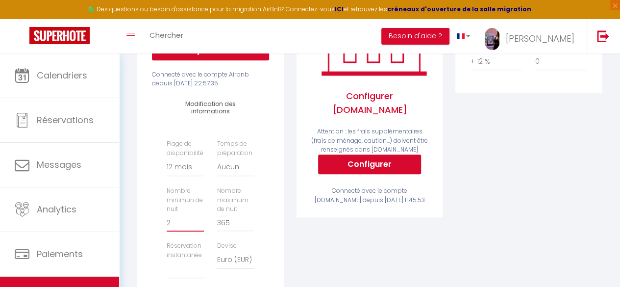
click at [201, 227] on input "2" at bounding box center [185, 223] width 37 height 18
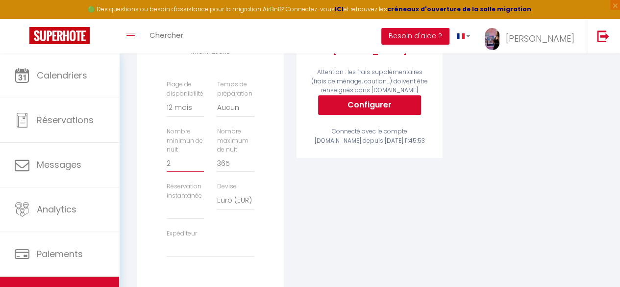
scroll to position [277, 0]
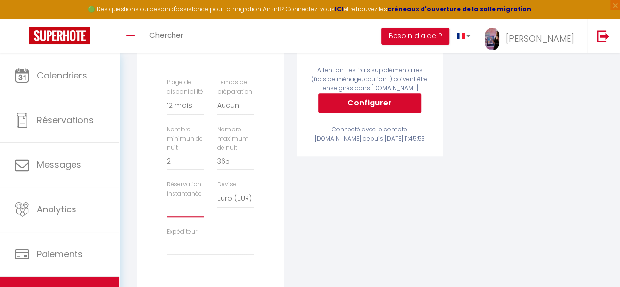
click at [181, 217] on select "Activée Demander des évaluations positives" at bounding box center [185, 207] width 37 height 19
click at [167, 206] on select "Activée Demander des évaluations positives" at bounding box center [185, 207] width 37 height 19
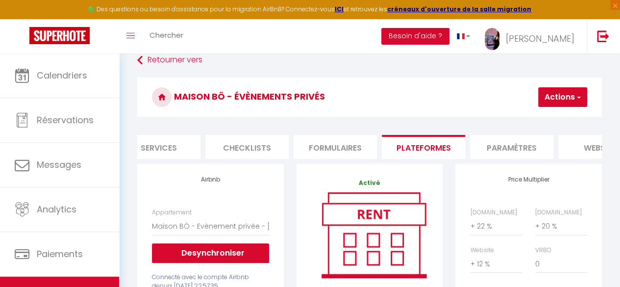
scroll to position [0, 0]
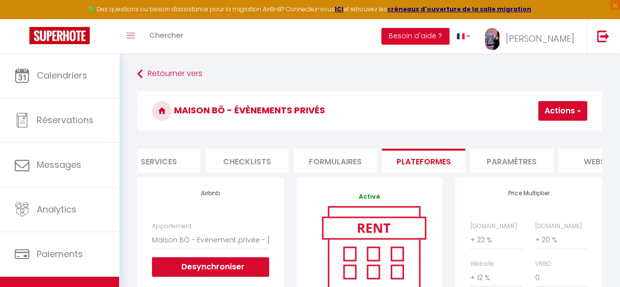
click at [551, 116] on button "Actions" at bounding box center [562, 111] width 49 height 20
click at [539, 135] on link "Enregistrer" at bounding box center [547, 132] width 77 height 13
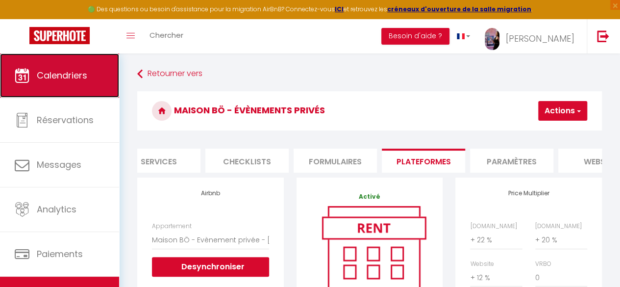
click at [68, 82] on link "Calendriers" at bounding box center [59, 75] width 119 height 44
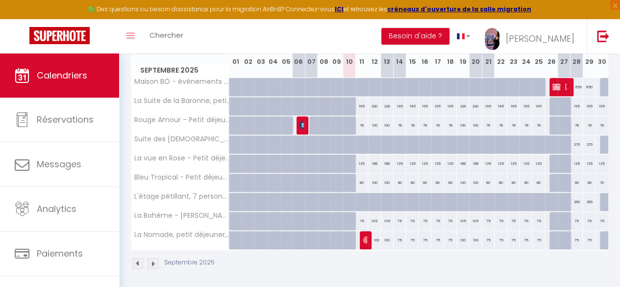
scroll to position [154, 0]
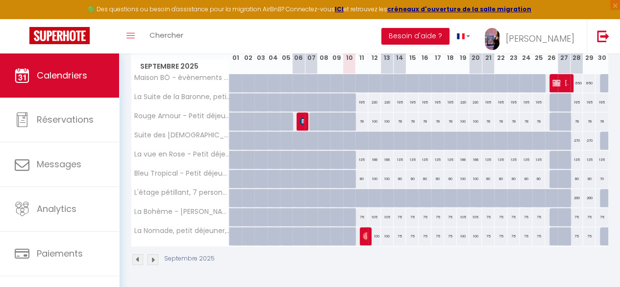
click at [153, 254] on img at bounding box center [152, 259] width 11 height 11
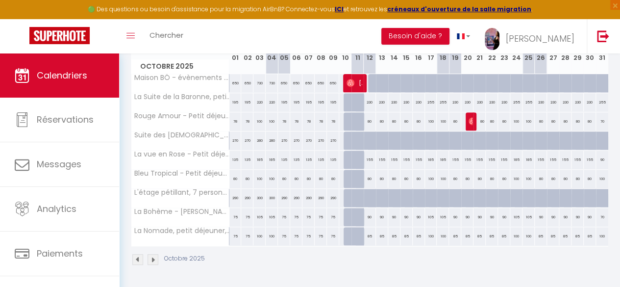
click at [370, 78] on div at bounding box center [374, 83] width 12 height 19
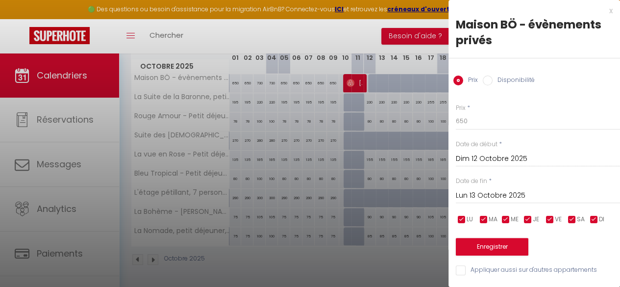
click at [492, 194] on input "Lun 13 Octobre 2025" at bounding box center [538, 195] width 164 height 13
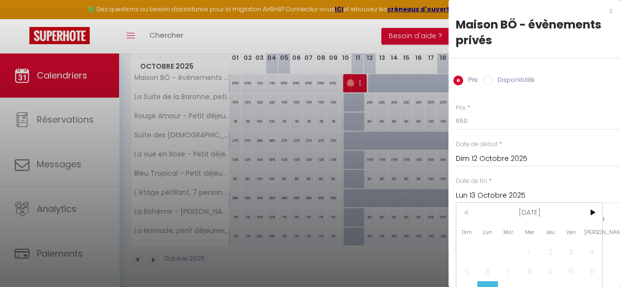
scroll to position [60, 0]
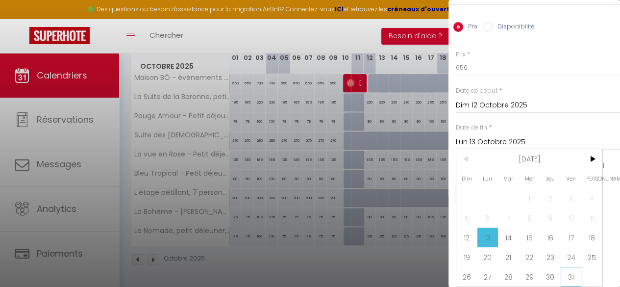
click at [572, 267] on span "31" at bounding box center [570, 277] width 21 height 20
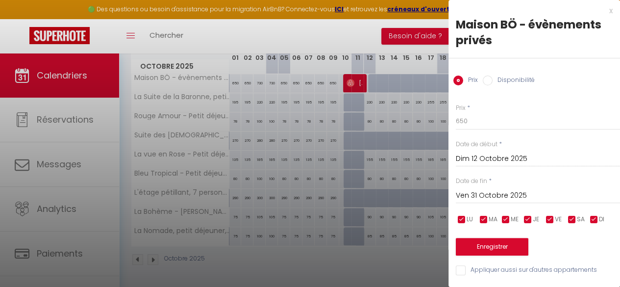
scroll to position [0, 0]
click at [490, 75] on input "Disponibilité" at bounding box center [488, 80] width 10 height 10
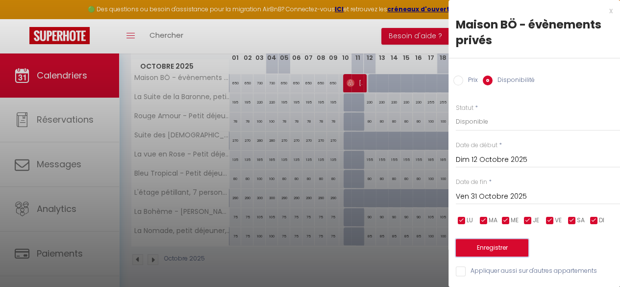
click at [494, 241] on button "Enregistrer" at bounding box center [492, 248] width 73 height 18
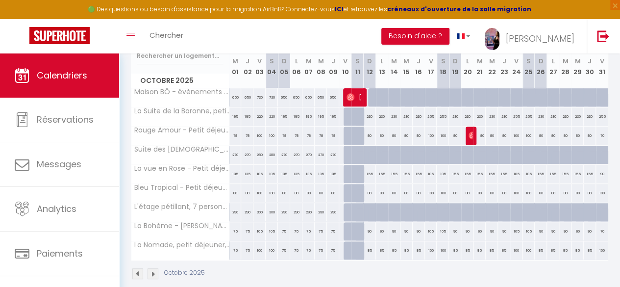
scroll to position [134, 0]
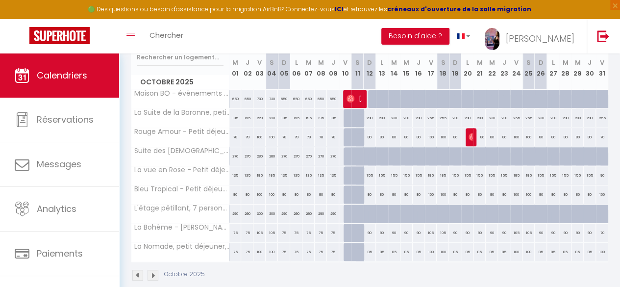
click at [370, 97] on div at bounding box center [374, 99] width 12 height 19
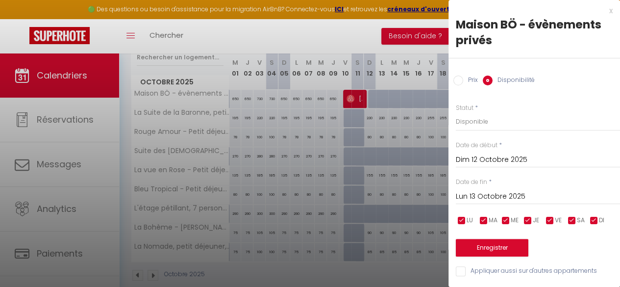
click at [517, 196] on input "Lun 13 Octobre 2025" at bounding box center [538, 196] width 164 height 13
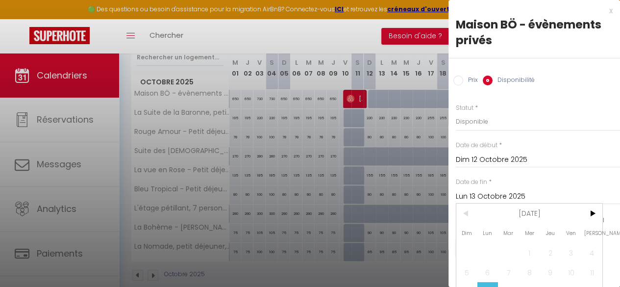
scroll to position [61, 0]
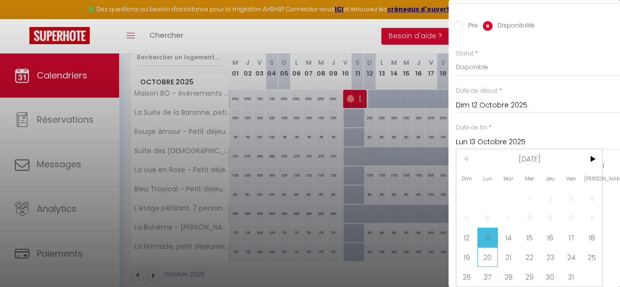
click at [487, 247] on span "20" at bounding box center [487, 257] width 21 height 20
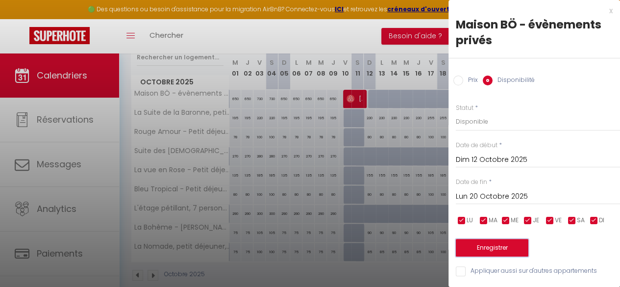
scroll to position [0, 0]
click at [492, 239] on button "Enregistrer" at bounding box center [492, 248] width 73 height 18
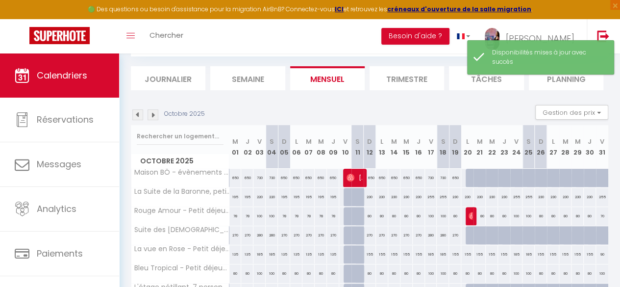
scroll to position [54, 0]
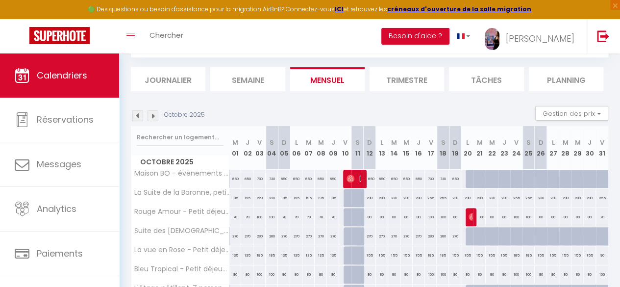
click at [478, 175] on div at bounding box center [484, 184] width 12 height 19
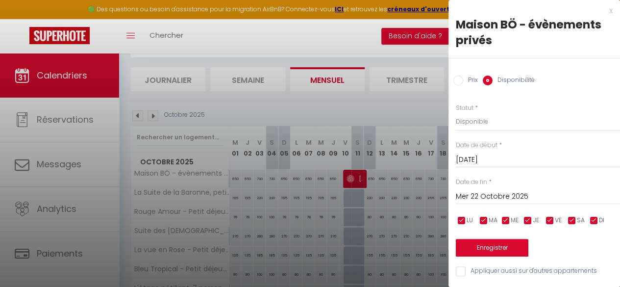
click at [515, 193] on input "Mer 22 Octobre 2025" at bounding box center [538, 196] width 164 height 13
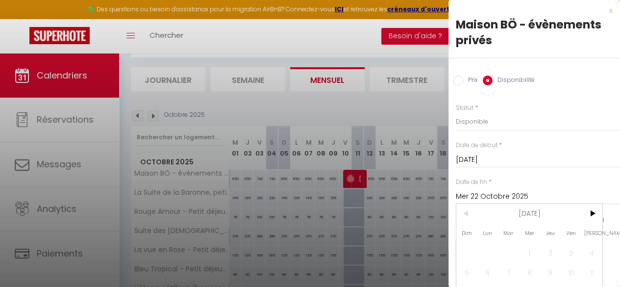
scroll to position [61, 0]
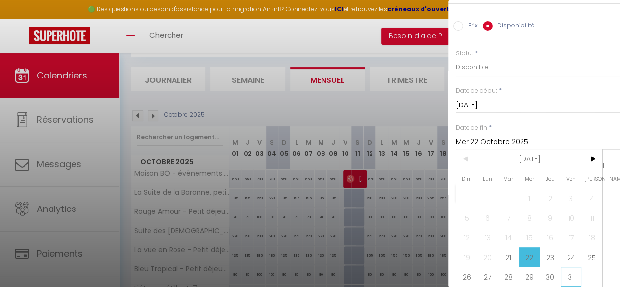
click at [570, 269] on span "31" at bounding box center [570, 277] width 21 height 20
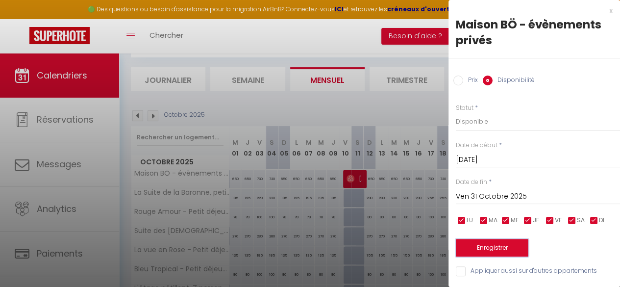
scroll to position [0, 0]
click at [506, 243] on button "Enregistrer" at bounding box center [492, 248] width 73 height 18
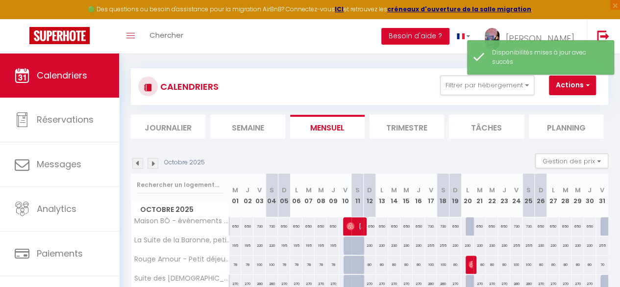
scroll to position [3, 0]
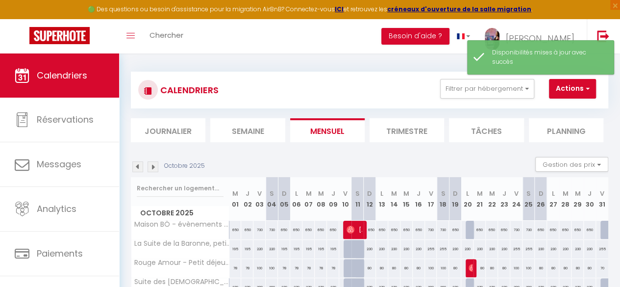
click at [154, 164] on img at bounding box center [152, 166] width 11 height 11
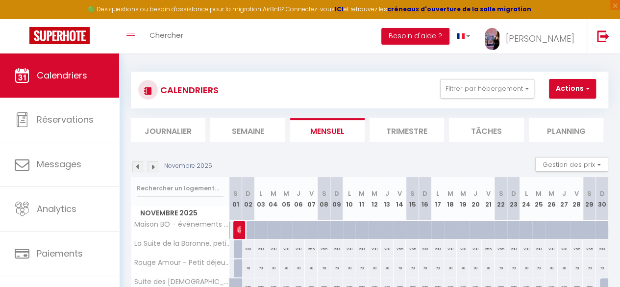
click at [247, 227] on div at bounding box center [252, 229] width 13 height 19
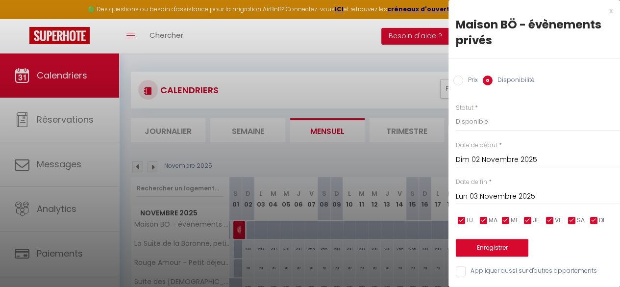
click at [533, 193] on input "Lun 03 Novembre 2025" at bounding box center [538, 196] width 164 height 13
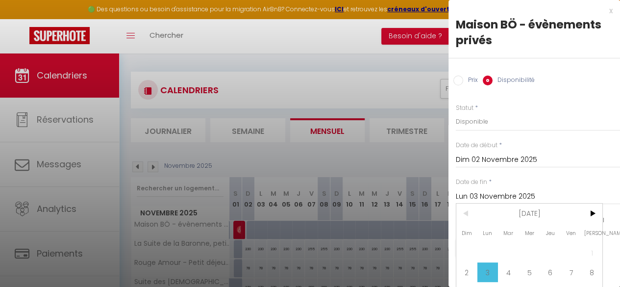
scroll to position [80, 0]
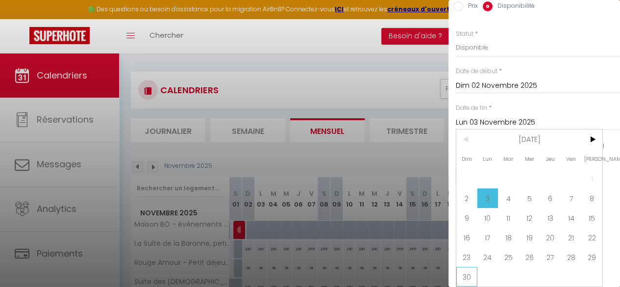
click at [468, 270] on span "30" at bounding box center [466, 277] width 21 height 20
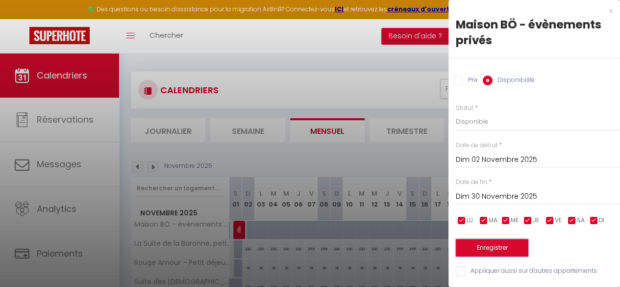
scroll to position [0, 0]
click at [497, 241] on button "Enregistrer" at bounding box center [492, 248] width 73 height 18
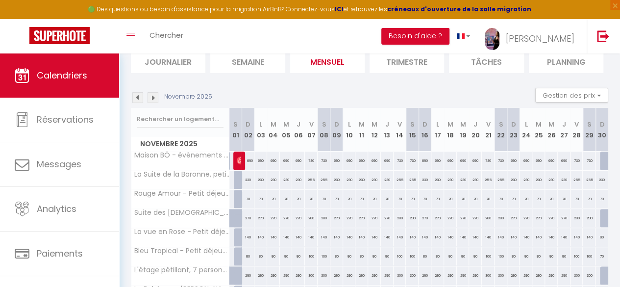
scroll to position [60, 0]
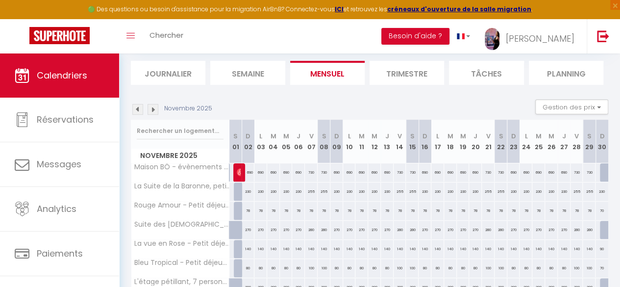
click at [157, 106] on img at bounding box center [152, 109] width 11 height 11
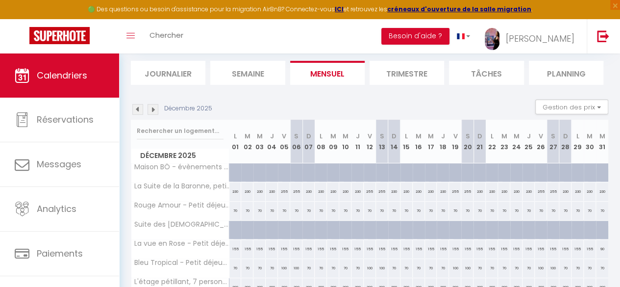
click at [235, 171] on div at bounding box center [239, 178] width 12 height 19
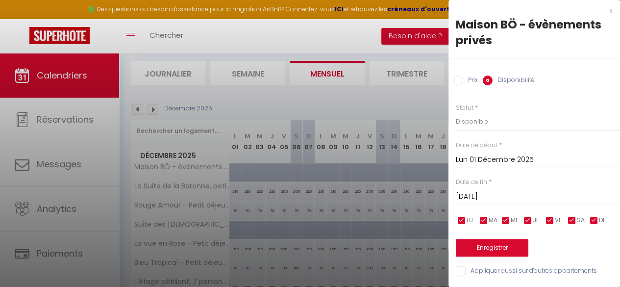
click at [543, 197] on input "[DATE]" at bounding box center [538, 196] width 164 height 13
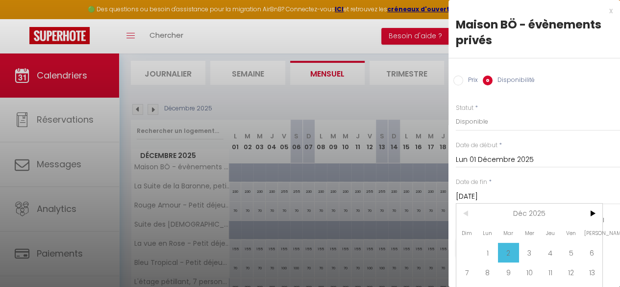
scroll to position [61, 0]
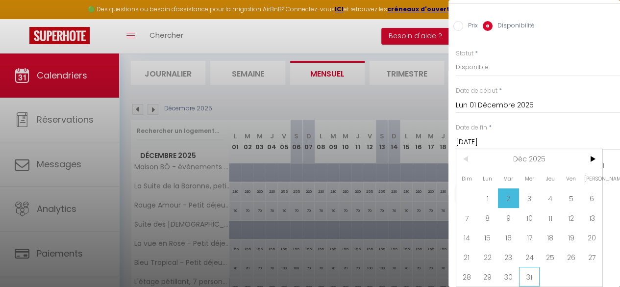
click at [530, 268] on span "31" at bounding box center [529, 277] width 21 height 20
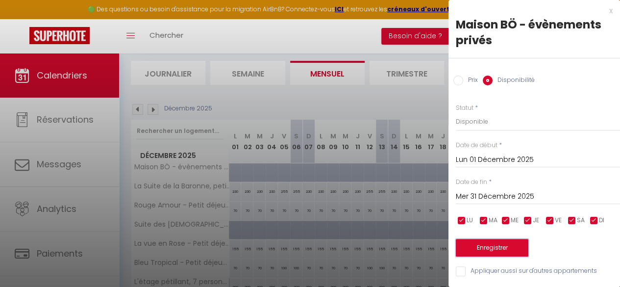
scroll to position [0, 0]
click at [515, 244] on button "Enregistrer" at bounding box center [492, 248] width 73 height 18
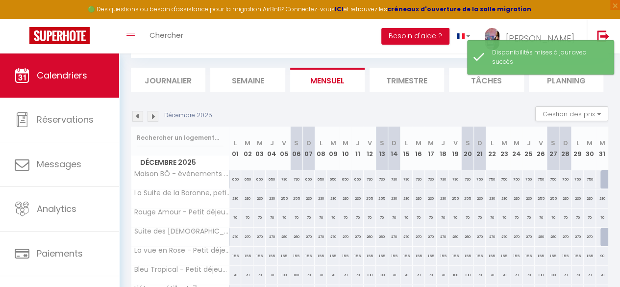
scroll to position [60, 0]
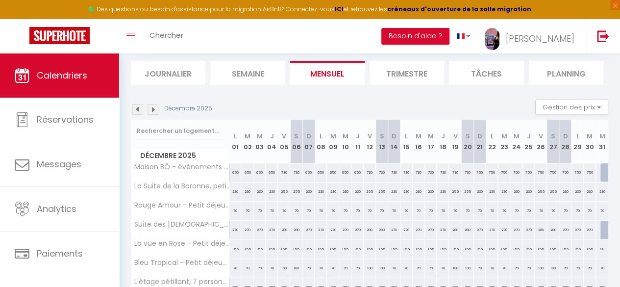
click at [155, 111] on img at bounding box center [152, 109] width 11 height 11
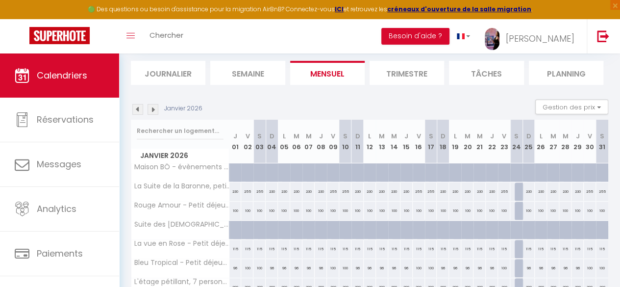
click at [235, 172] on div at bounding box center [239, 178] width 12 height 19
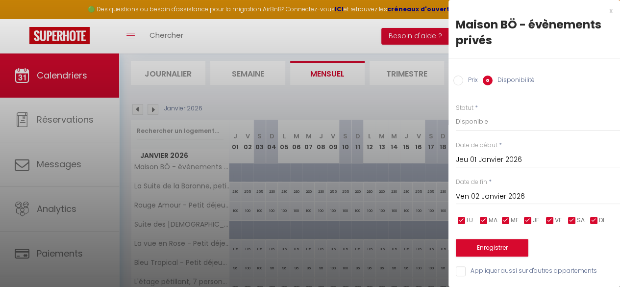
click at [491, 199] on input "Ven 02 Janvier 2026" at bounding box center [538, 196] width 164 height 13
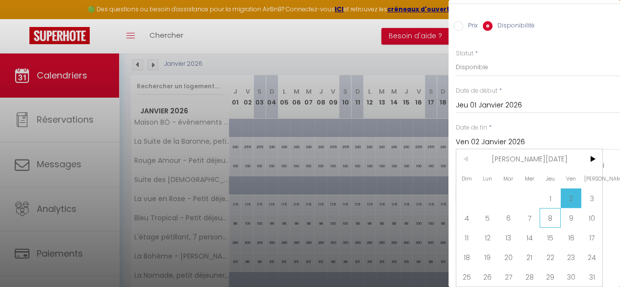
scroll to position [105, 0]
click at [571, 252] on span "23" at bounding box center [570, 257] width 21 height 20
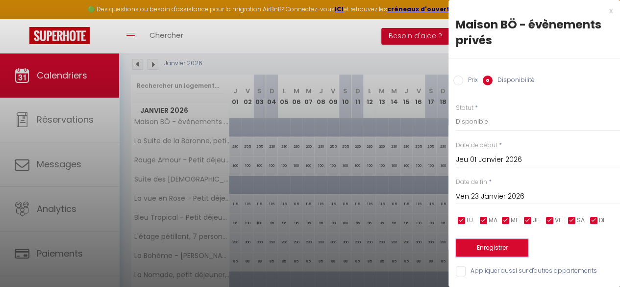
click at [503, 243] on button "Enregistrer" at bounding box center [492, 248] width 73 height 18
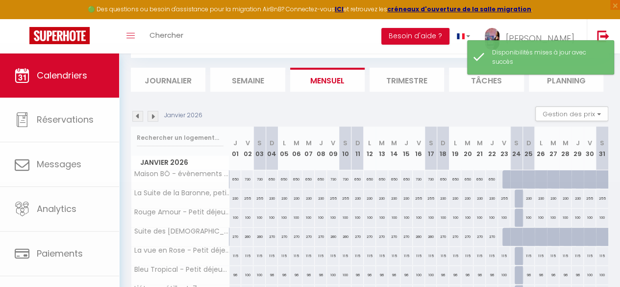
scroll to position [105, 0]
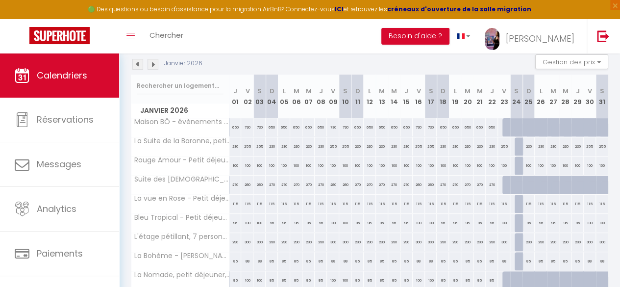
click at [539, 128] on div at bounding box center [545, 132] width 12 height 19
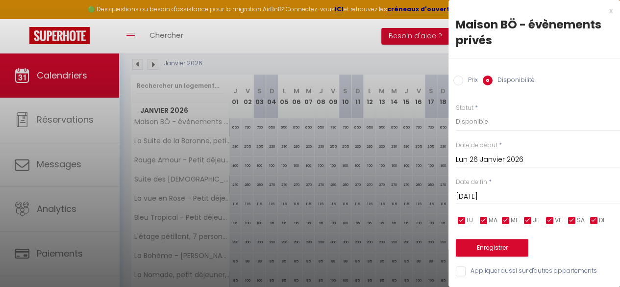
click at [506, 194] on input "[DATE]" at bounding box center [538, 196] width 164 height 13
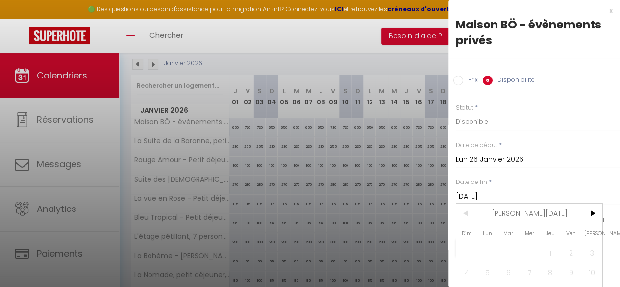
scroll to position [61, 0]
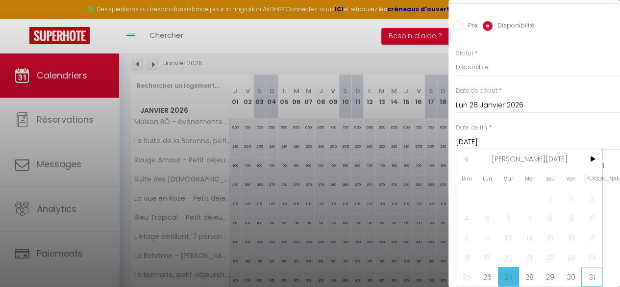
click at [596, 270] on span "31" at bounding box center [591, 277] width 21 height 20
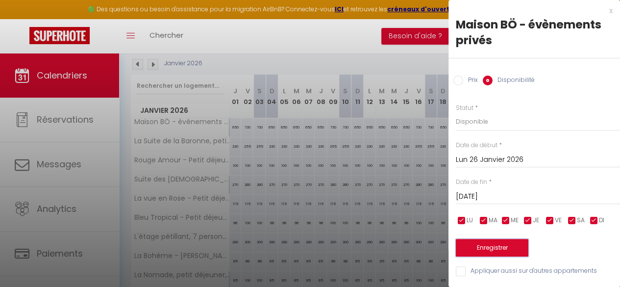
scroll to position [0, 0]
click at [494, 241] on button "Enregistrer" at bounding box center [492, 248] width 73 height 18
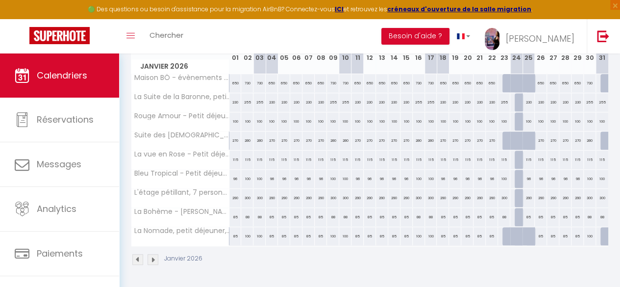
scroll to position [151, 0]
